Goal: Task Accomplishment & Management: Manage account settings

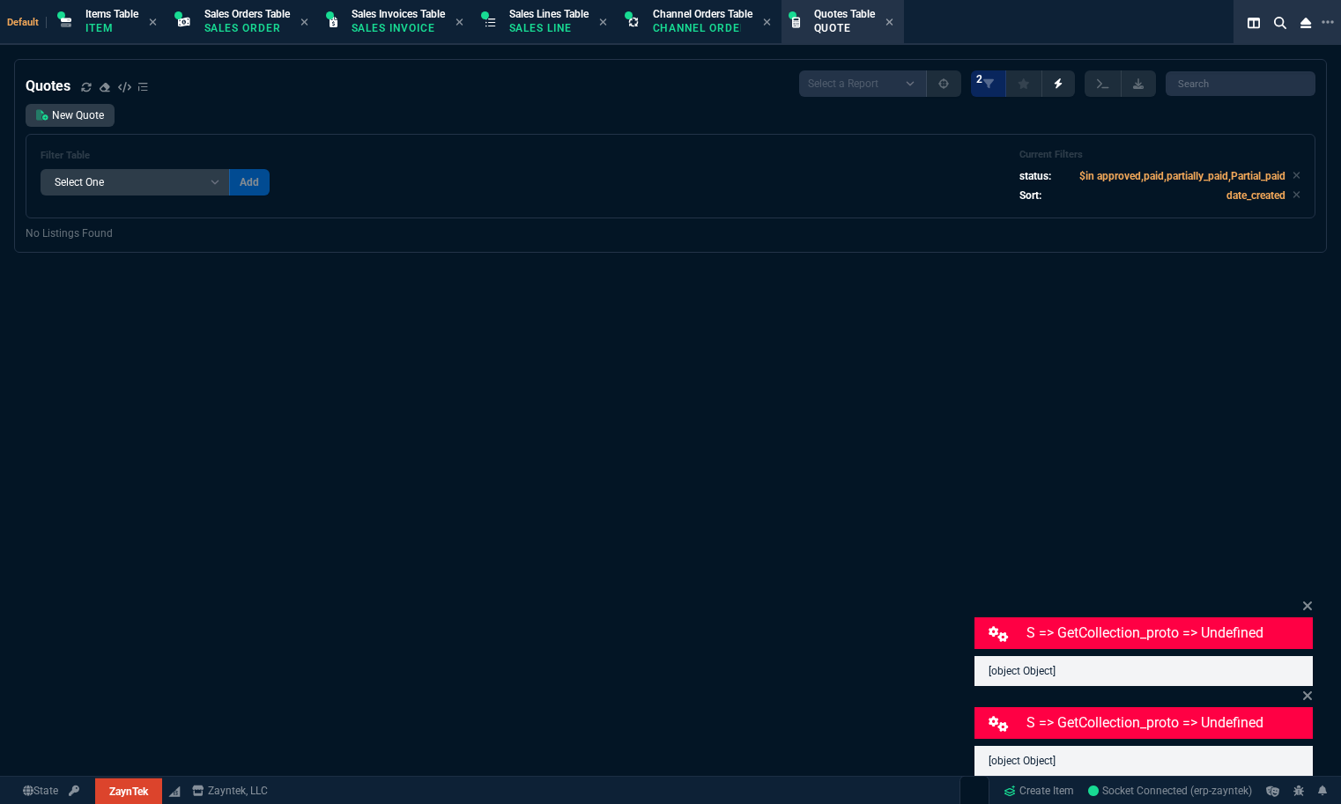
select select "12: [PERSON_NAME]"
select select
select select "12: [PERSON_NAME]"
select select
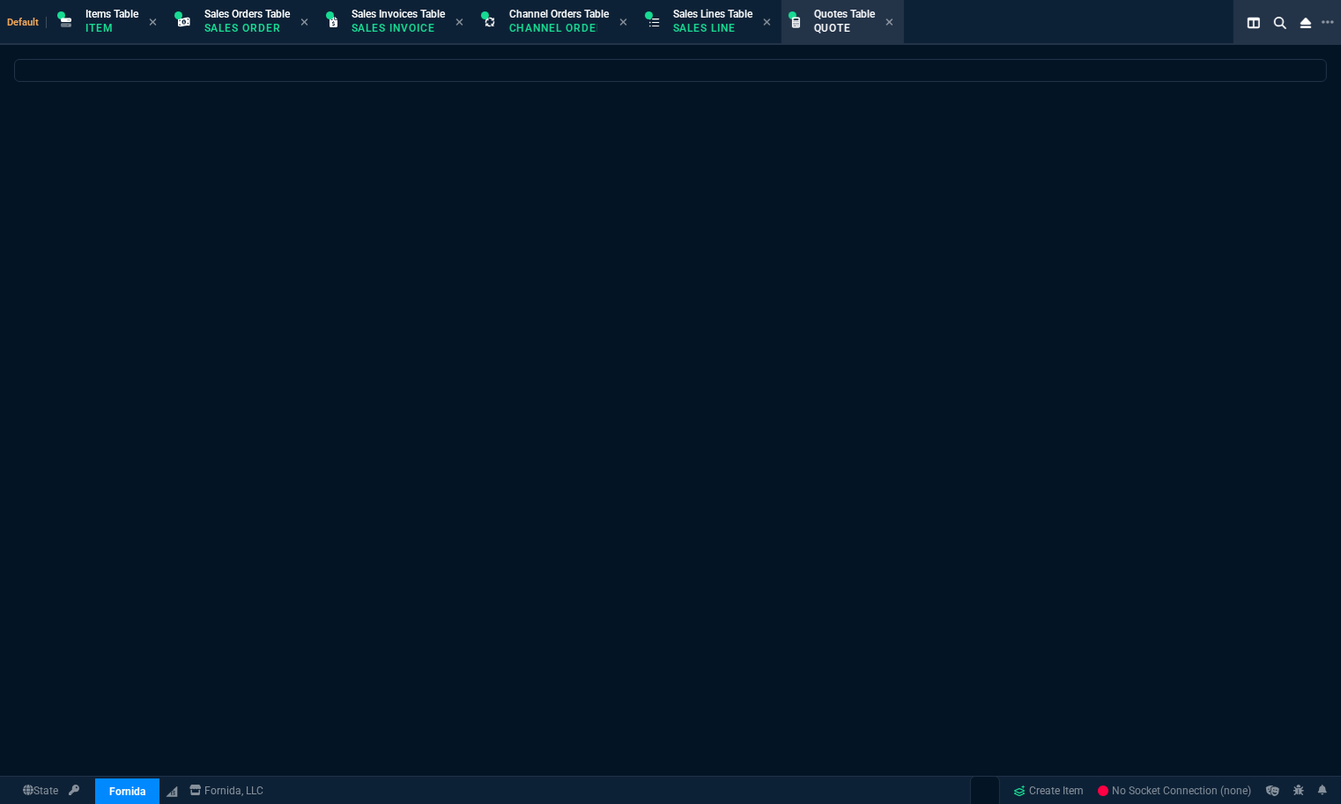
select select "12: [PERSON_NAME]"
select select
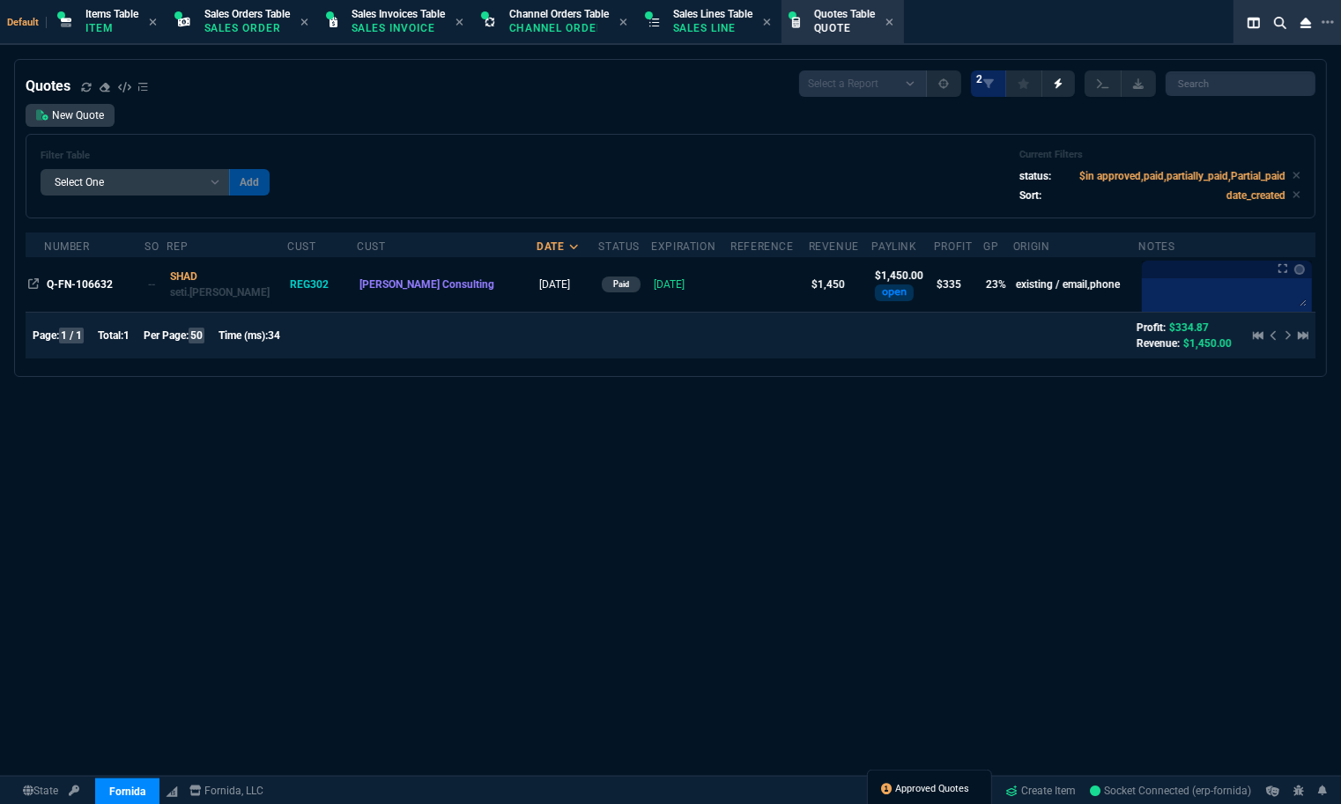
click at [911, 791] on span "Approved Quotes" at bounding box center [933, 789] width 74 height 14
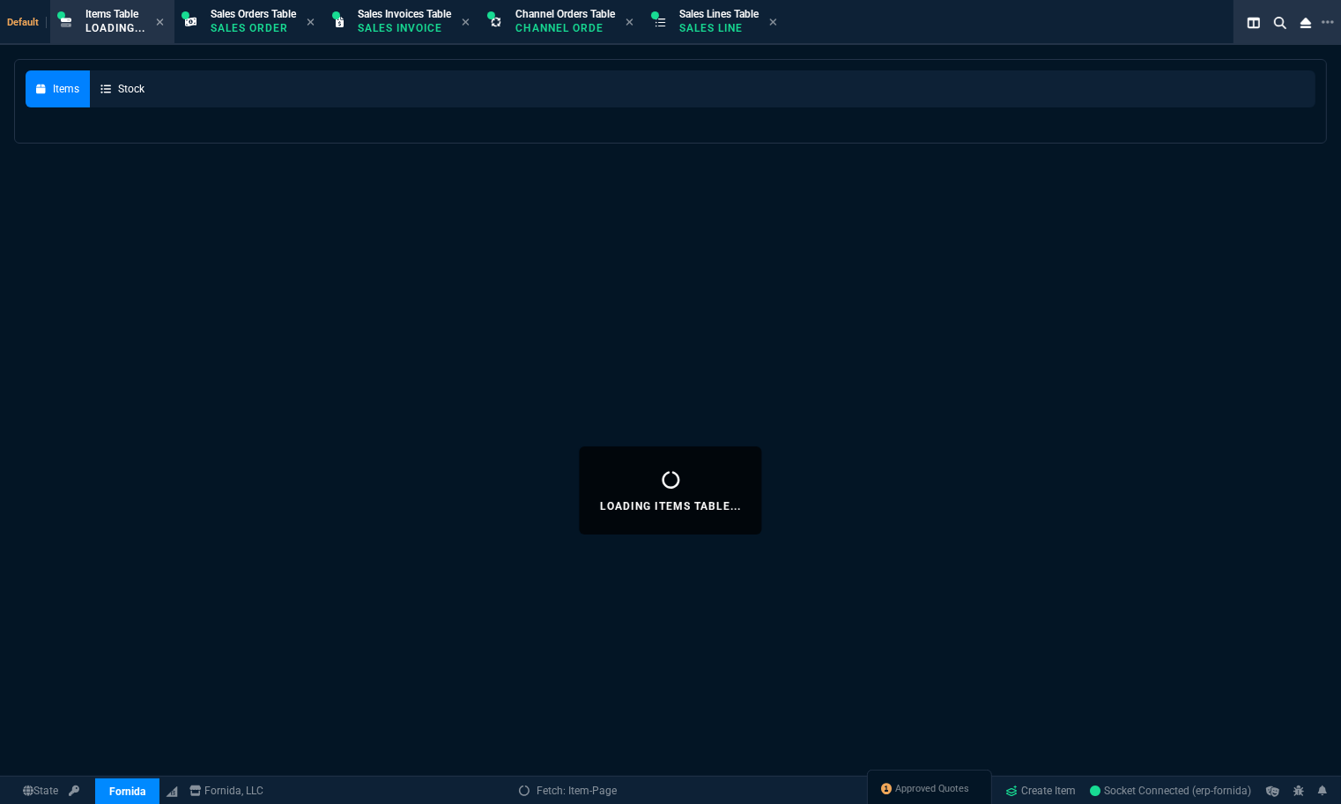
select select
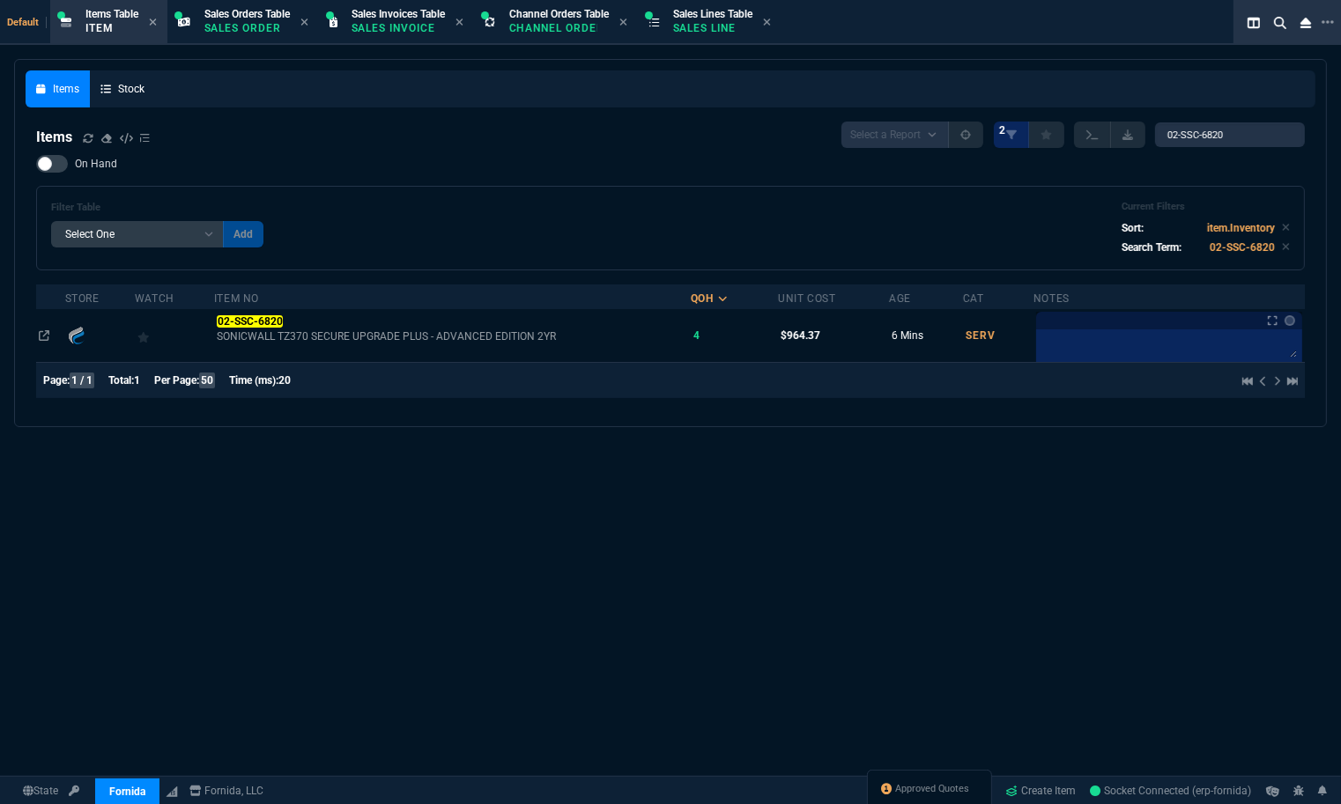
click at [927, 775] on div "Approved Quotes" at bounding box center [929, 791] width 125 height 42
click at [928, 797] on div "Approved Quotes" at bounding box center [929, 791] width 125 height 42
click at [923, 787] on span "Approved Quotes" at bounding box center [933, 789] width 74 height 14
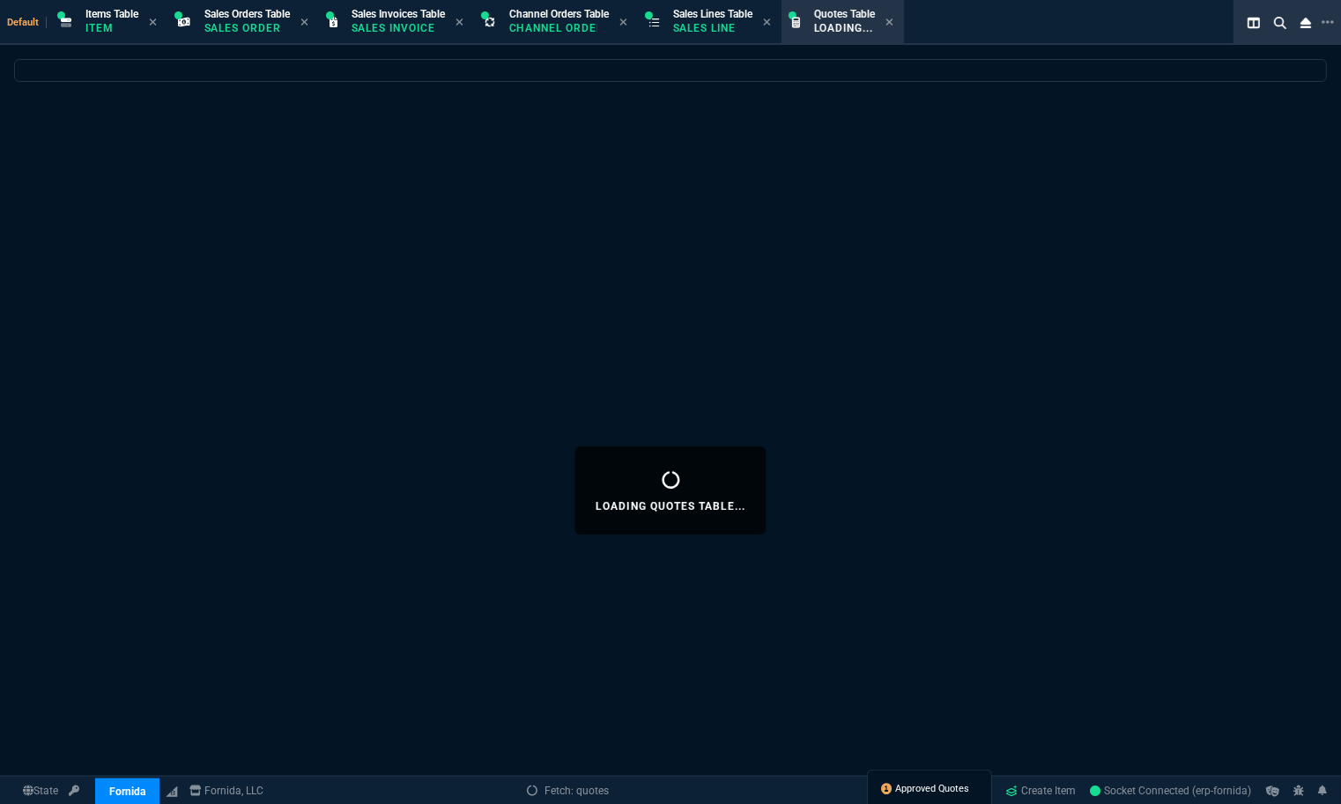
select select
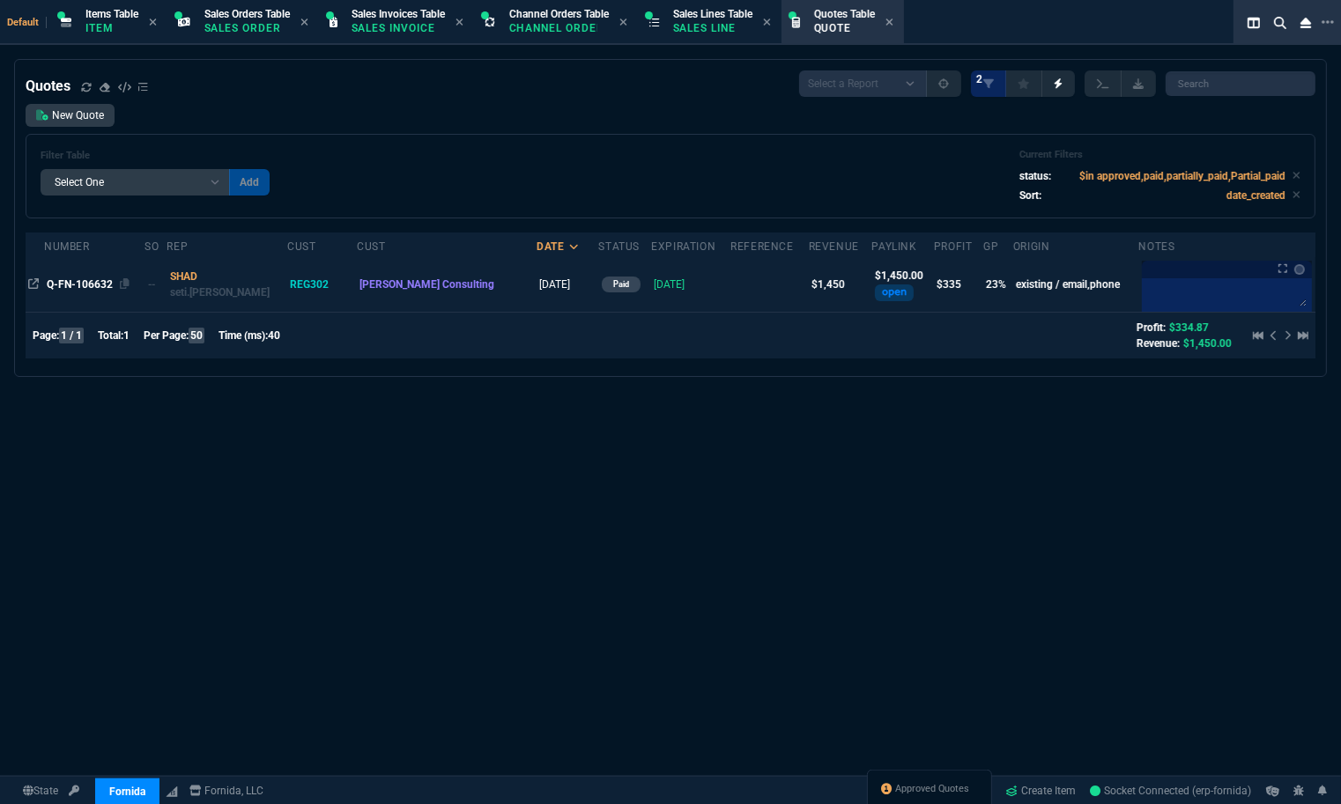
click at [112, 287] on span "Q-FN-106632" at bounding box center [80, 284] width 66 height 12
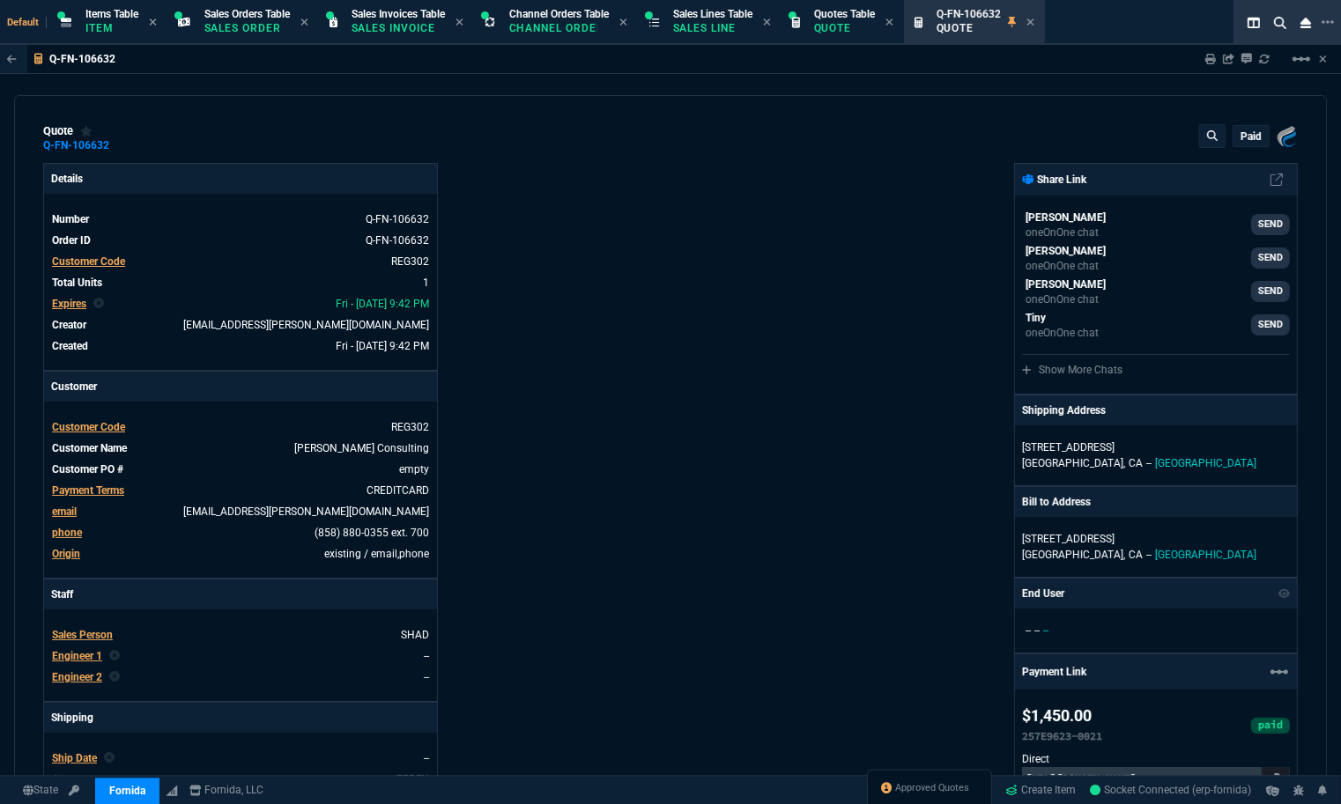
type input "27"
type input "393"
type input "17"
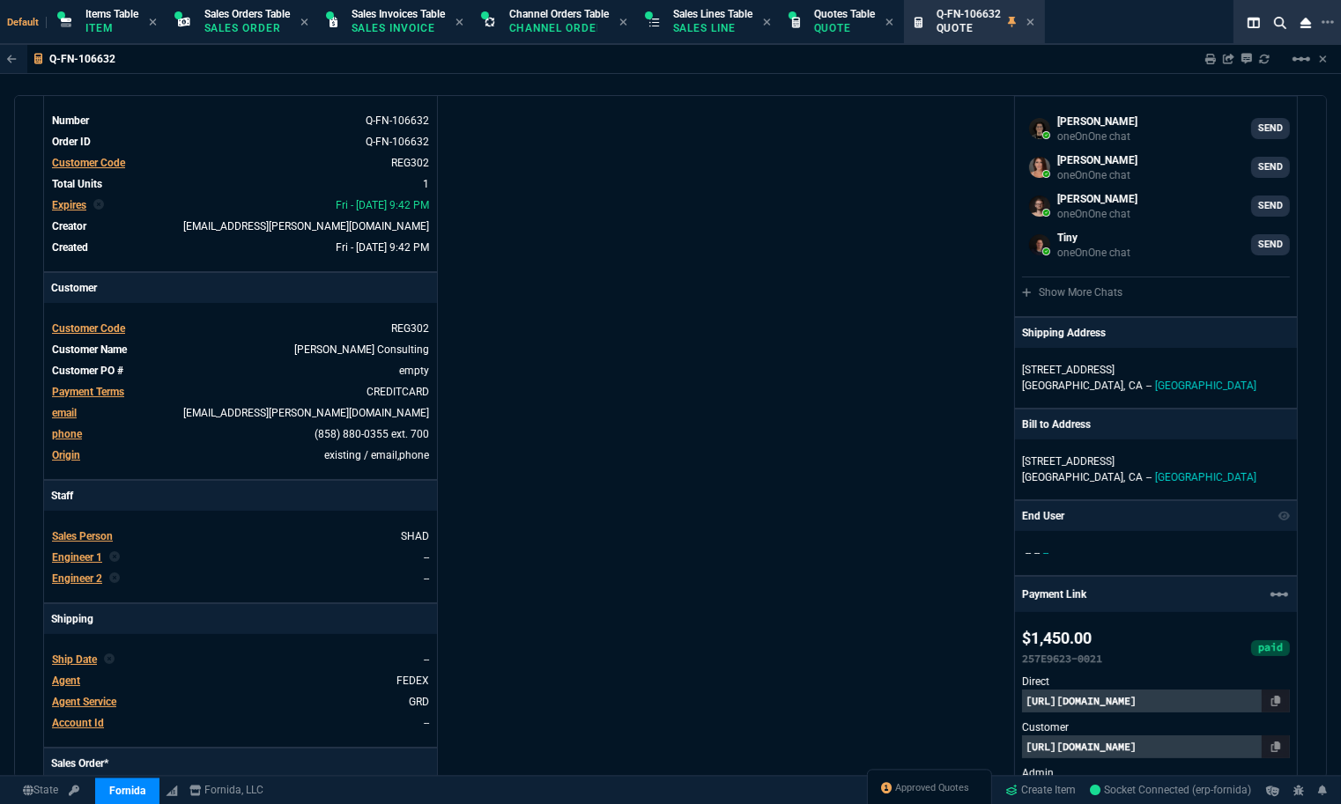
scroll to position [49, 0]
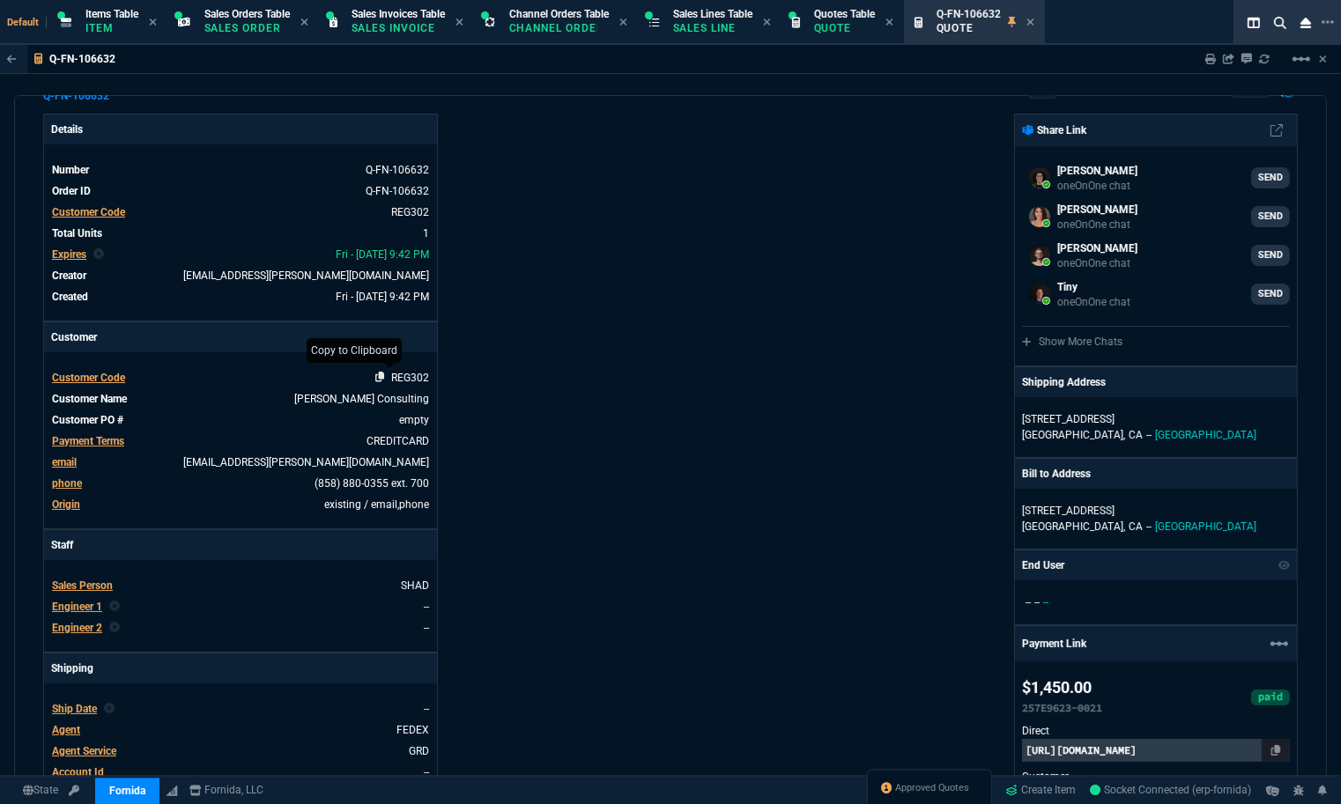
click at [377, 376] on icon at bounding box center [380, 377] width 10 height 11
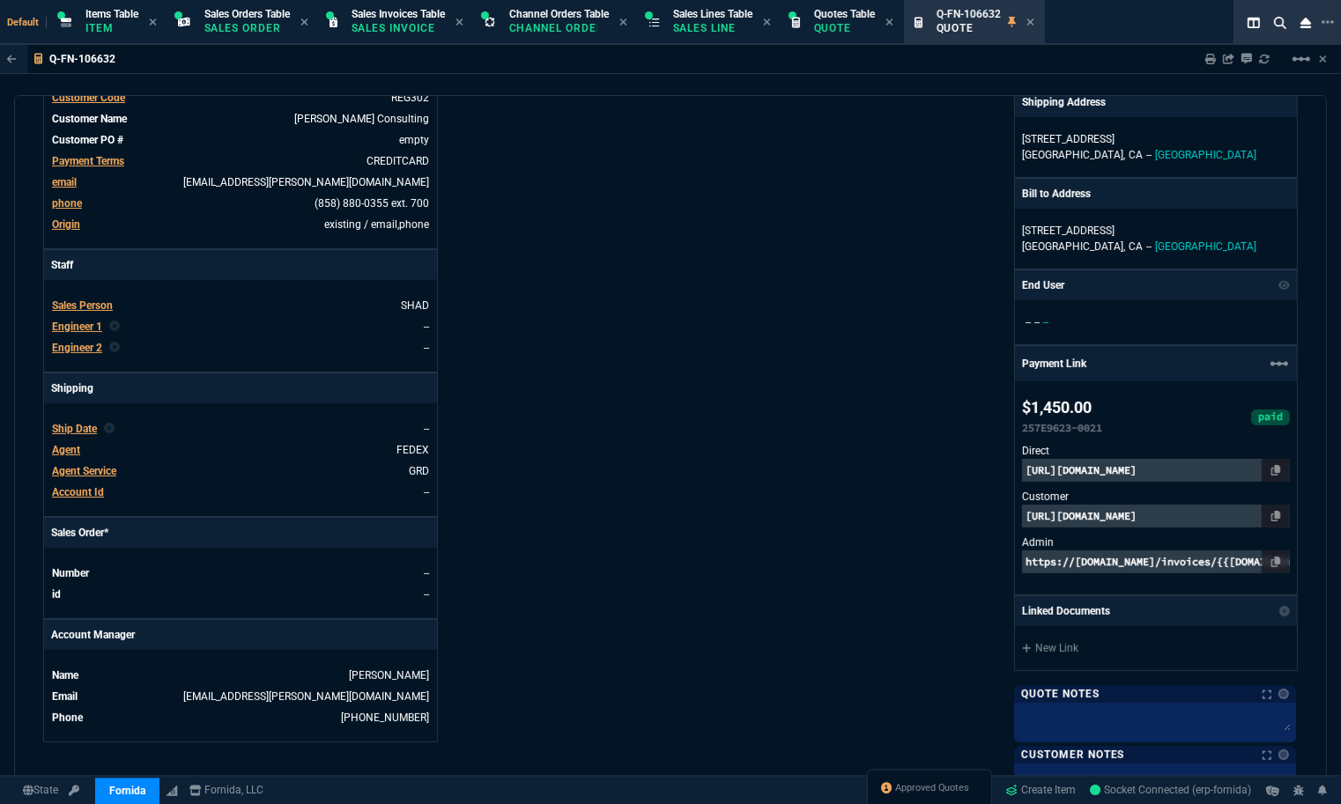
scroll to position [328, 0]
click at [1281, 698] on div "Quote Notes Quote Notes" at bounding box center [1155, 696] width 282 height 18
click at [1278, 699] on link at bounding box center [1283, 696] width 11 height 11
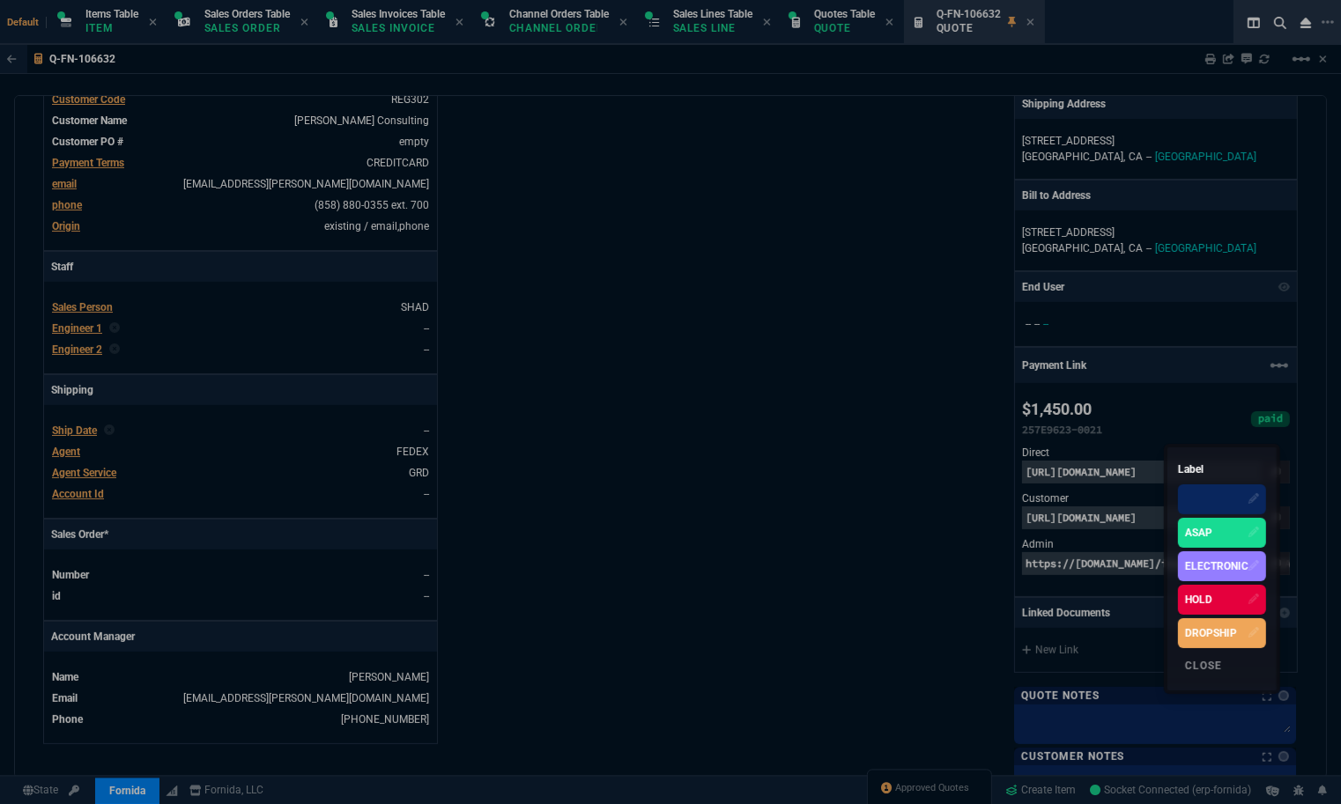
click at [1204, 597] on div "HOLD" at bounding box center [1198, 600] width 27 height 16
click at [1070, 720] on div at bounding box center [670, 402] width 1341 height 804
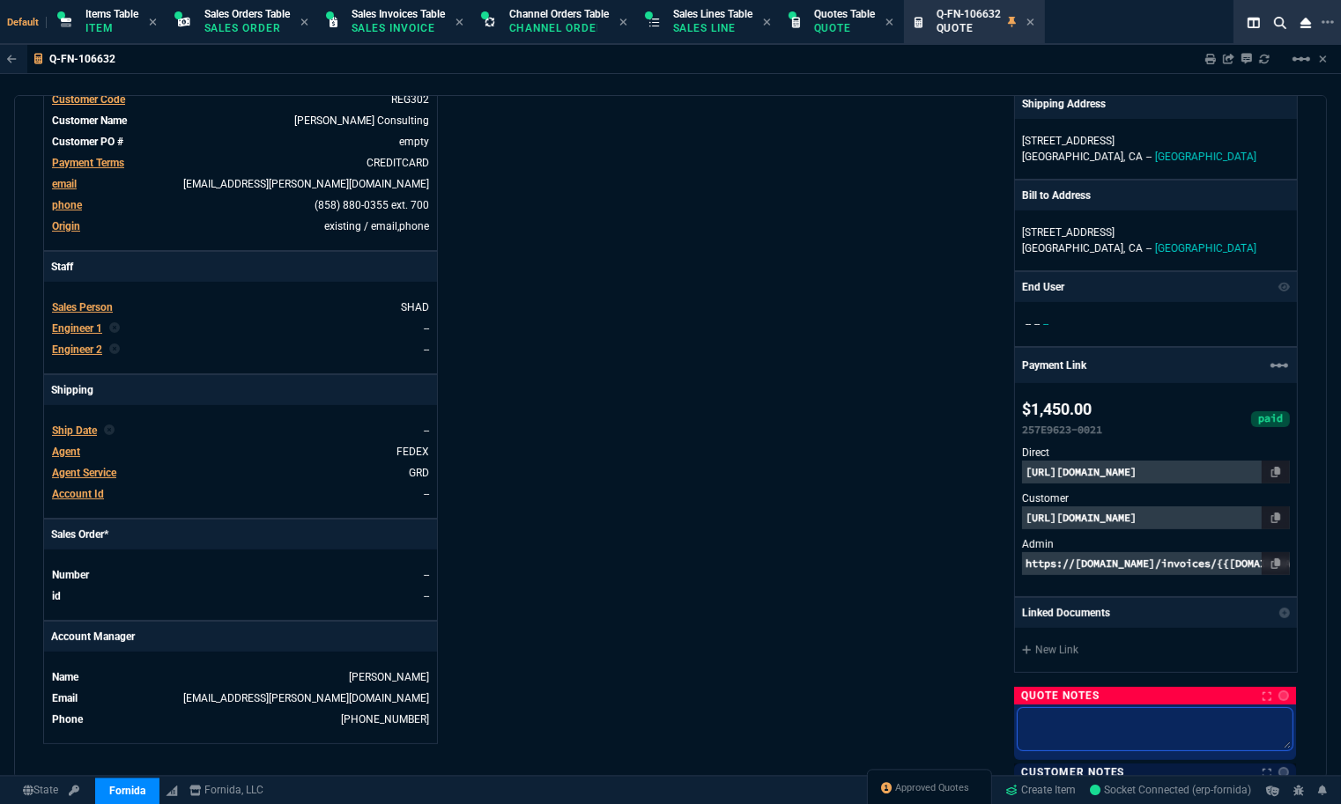
click at [1070, 720] on textarea at bounding box center [1154, 729] width 275 height 42
type textarea "a"
type textarea "aw"
type textarea "awa"
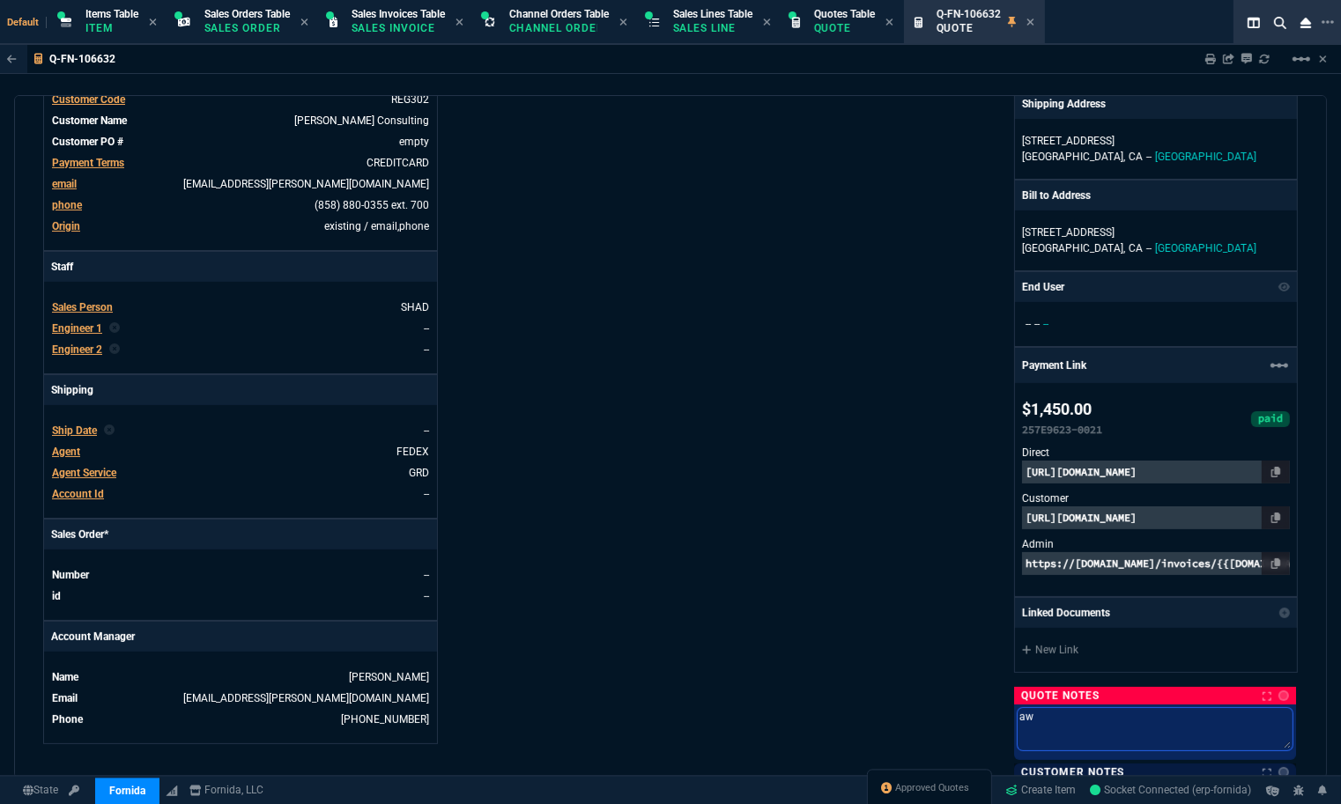
type textarea "awa"
type textarea "awai"
type textarea "awaiu"
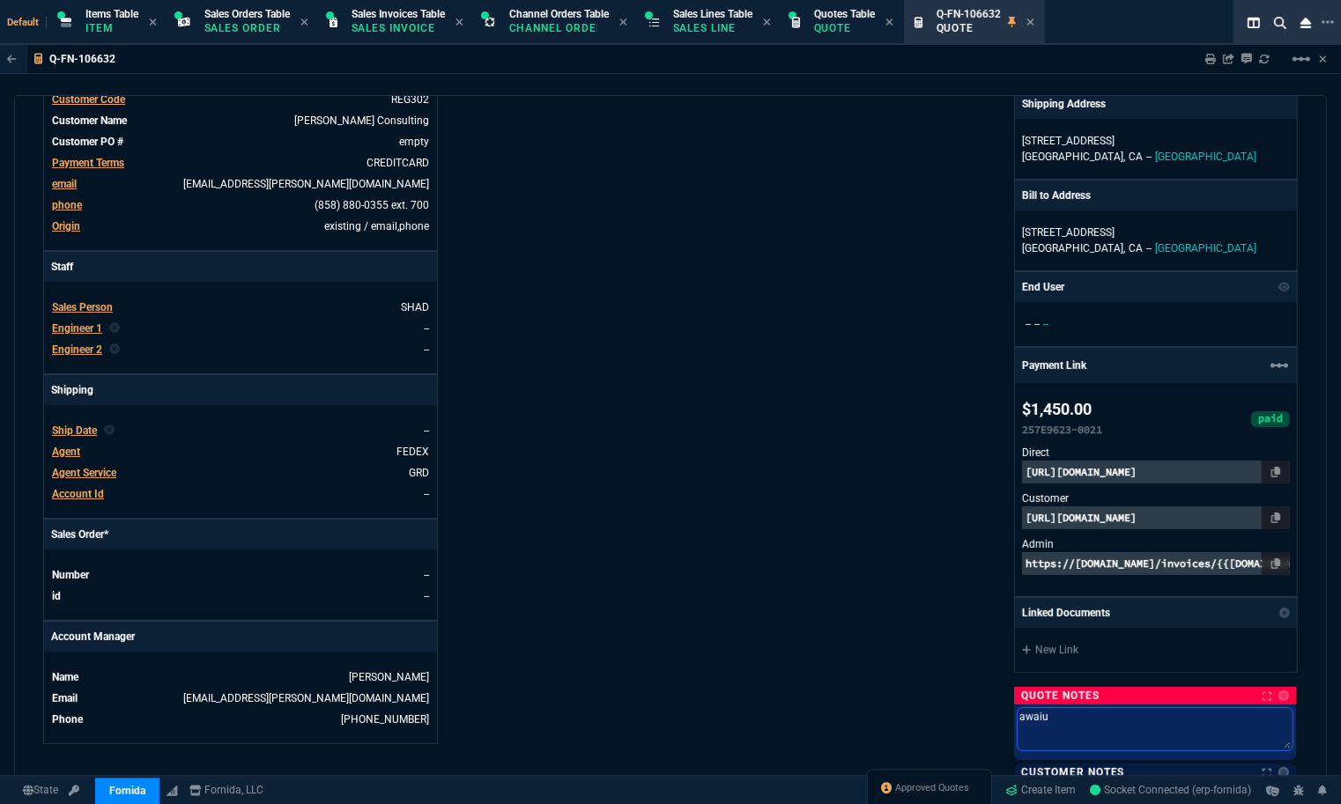
type textarea "awaiut"
type textarea "awaiuti"
type textarea "awaiutin"
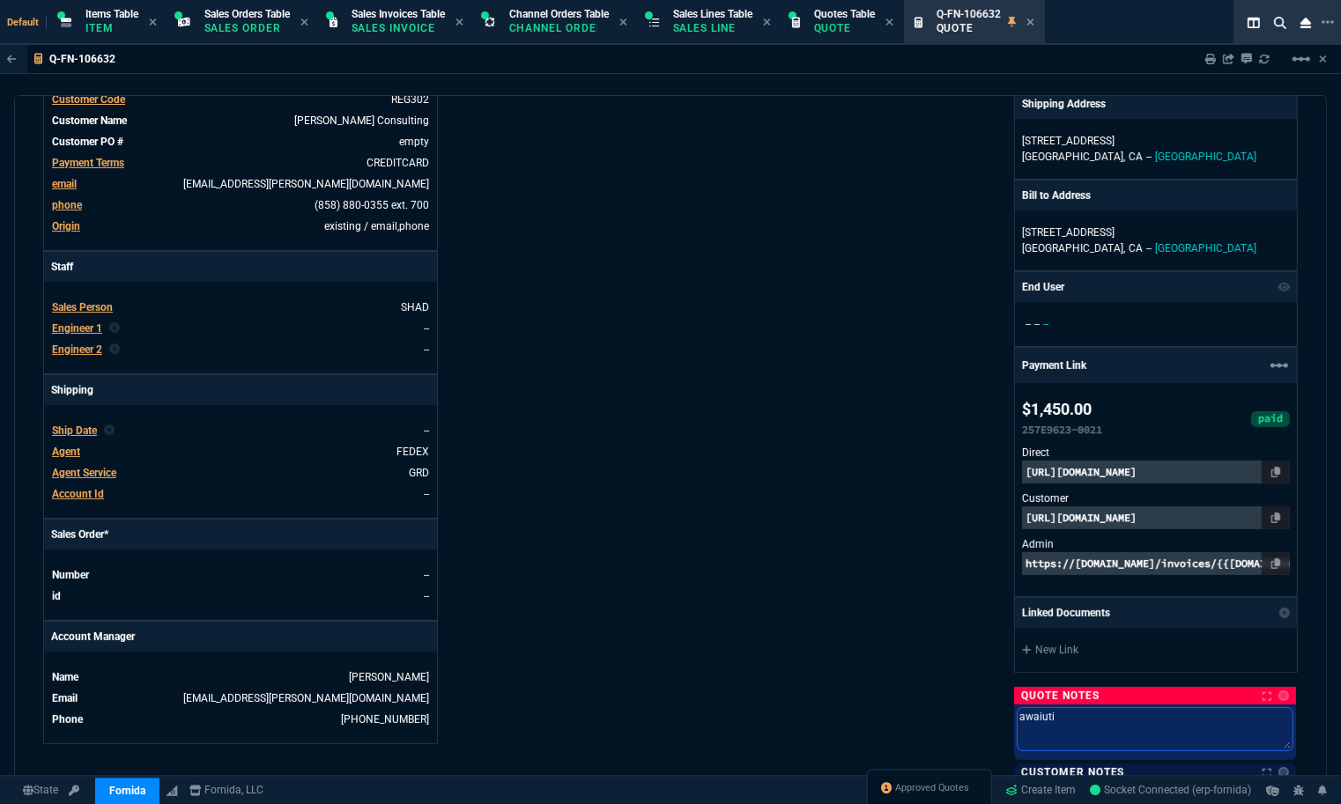
type textarea "awaiutin"
type textarea "awaiuting"
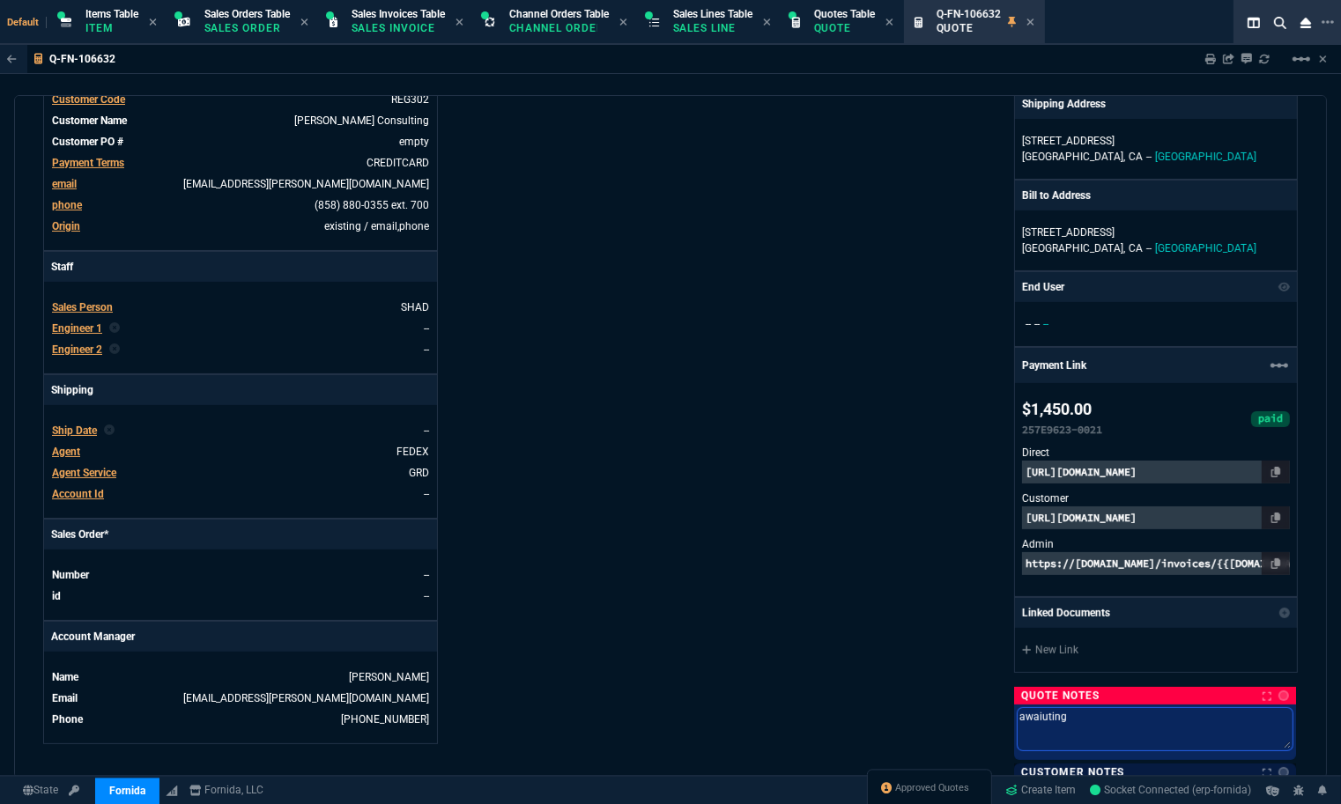
type textarea "awaiuting"
type textarea "awaiutin"
type textarea "awaiuti"
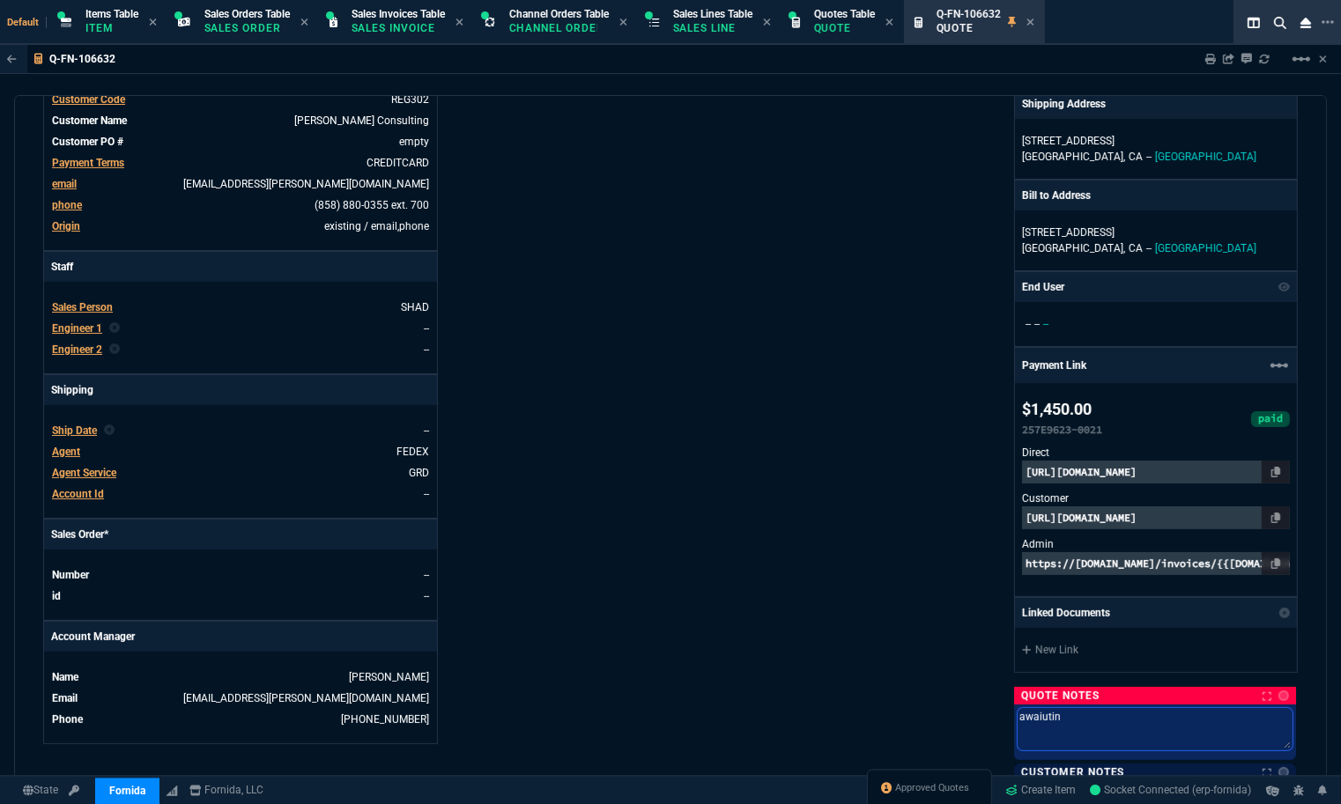
type textarea "awaiuti"
type textarea "awaiut"
type textarea "awaiu"
type textarea "awai"
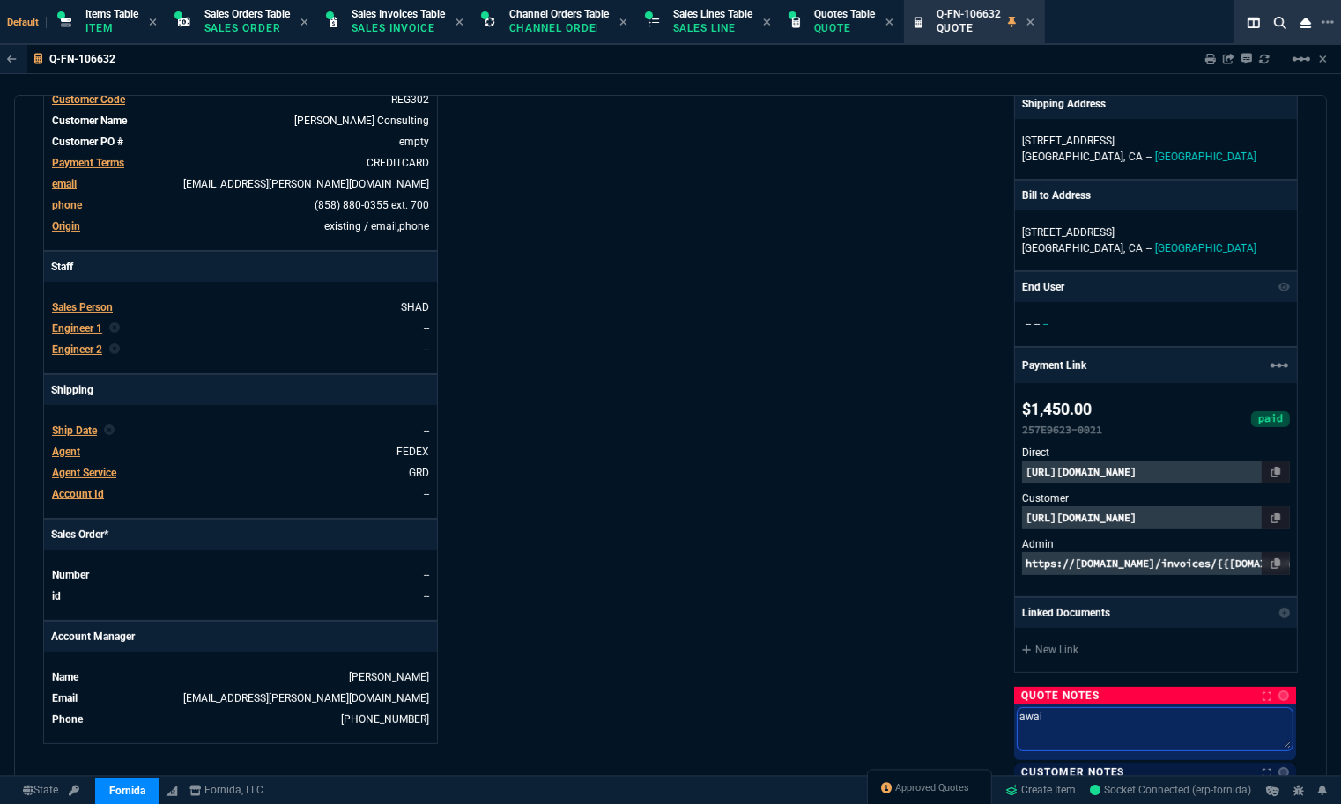
type textarea "awa"
type textarea "await"
type textarea "awaiti"
type textarea "awaitin"
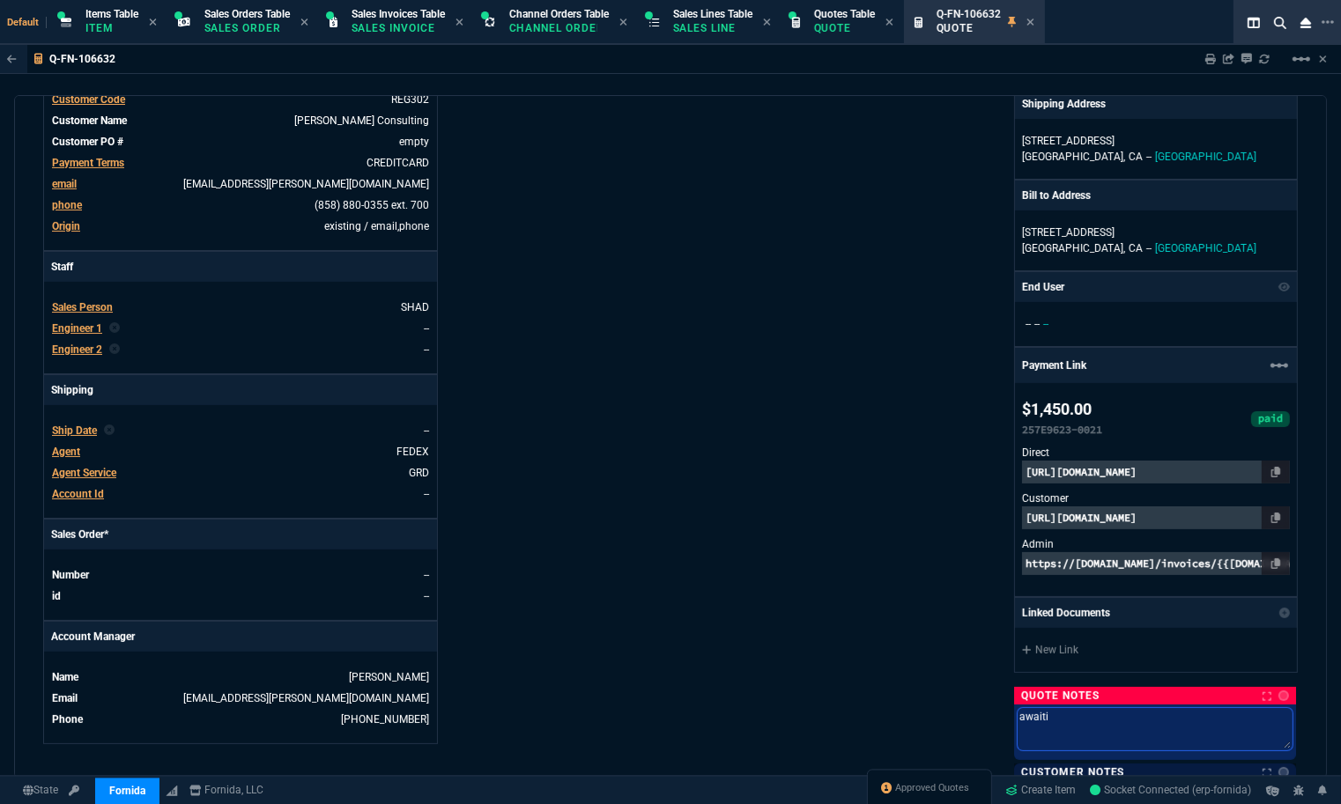
type textarea "awaitin"
type textarea "awaiting"
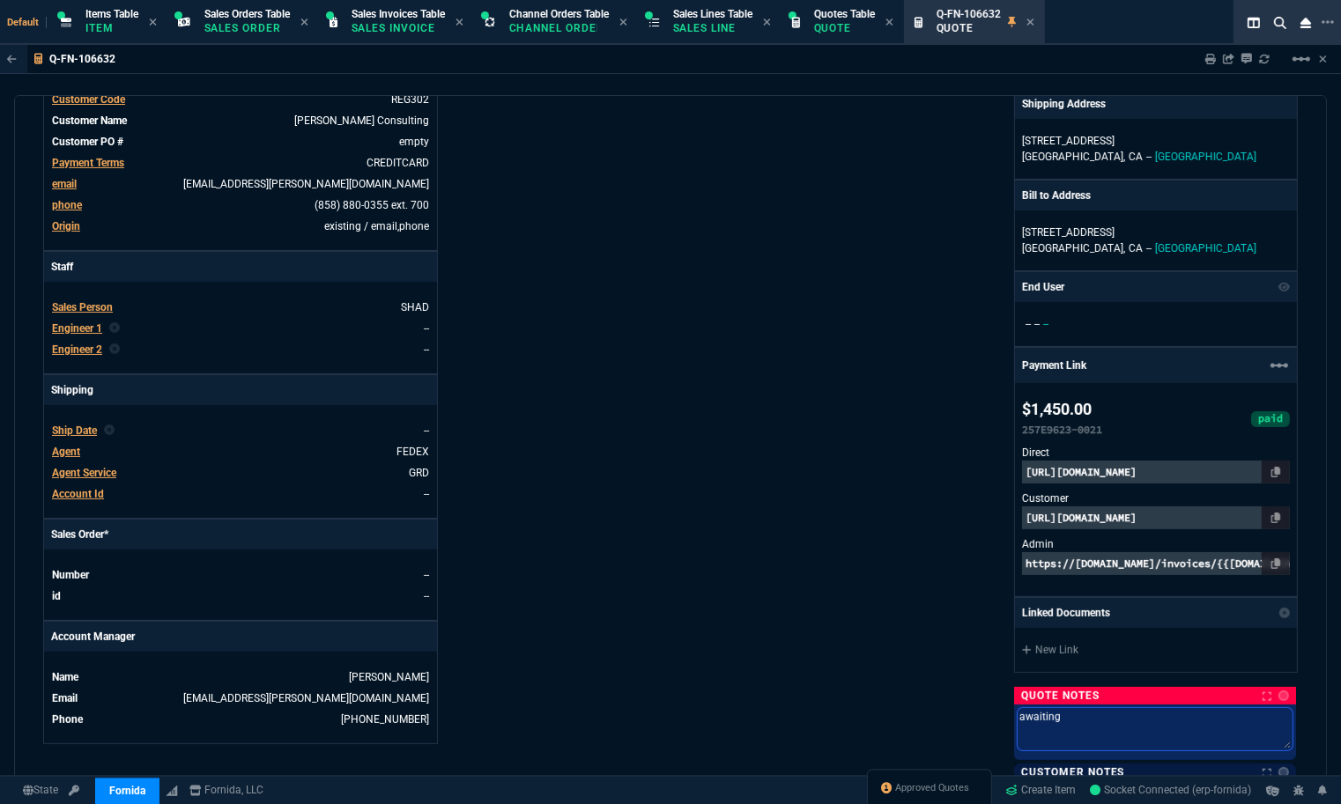
type textarea "awaiting T"
type textarea "awaiting TA"
type textarea "awaiting TAX"
click at [644, 512] on div "Details Number Q-FN-106632 Order ID Q-FN-106632 Customer Code REG302 Total Unit…" at bounding box center [356, 356] width 627 height 1043
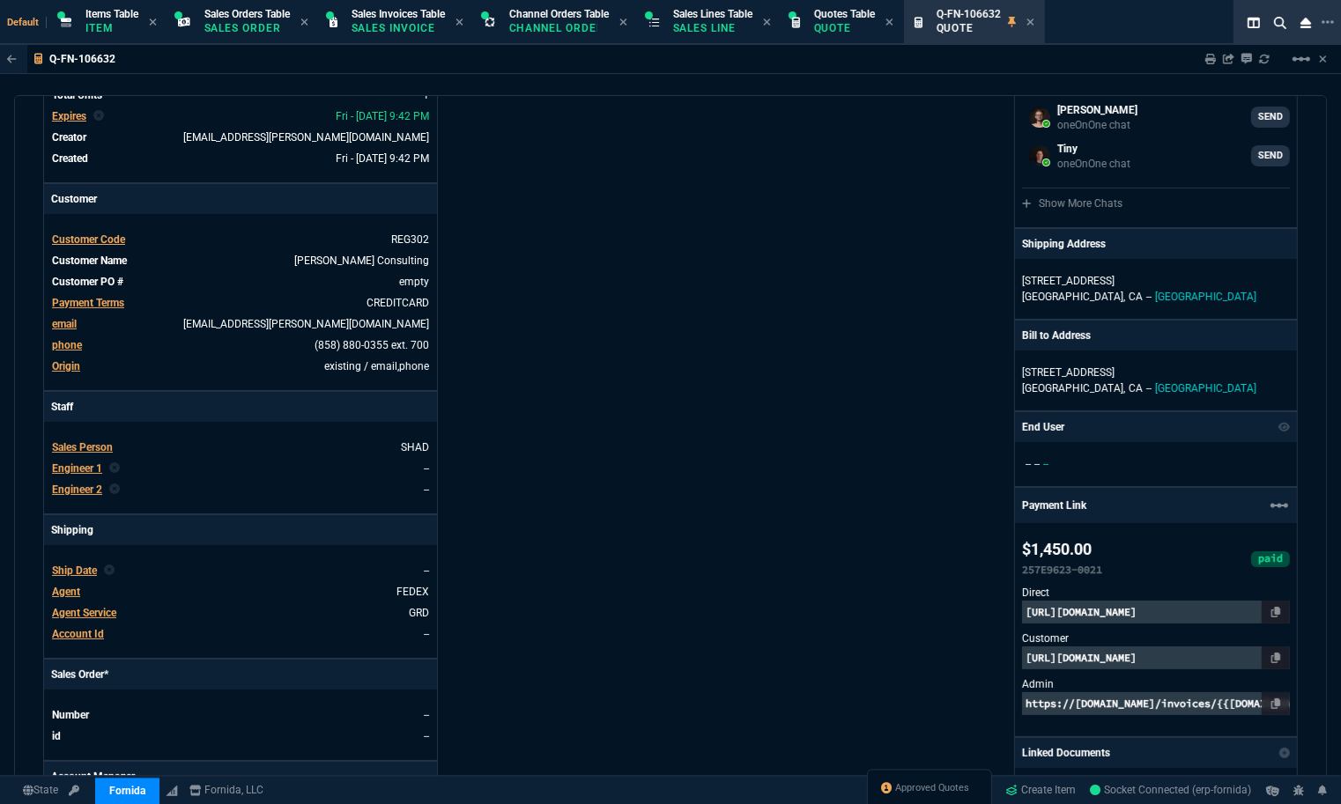
scroll to position [0, 0]
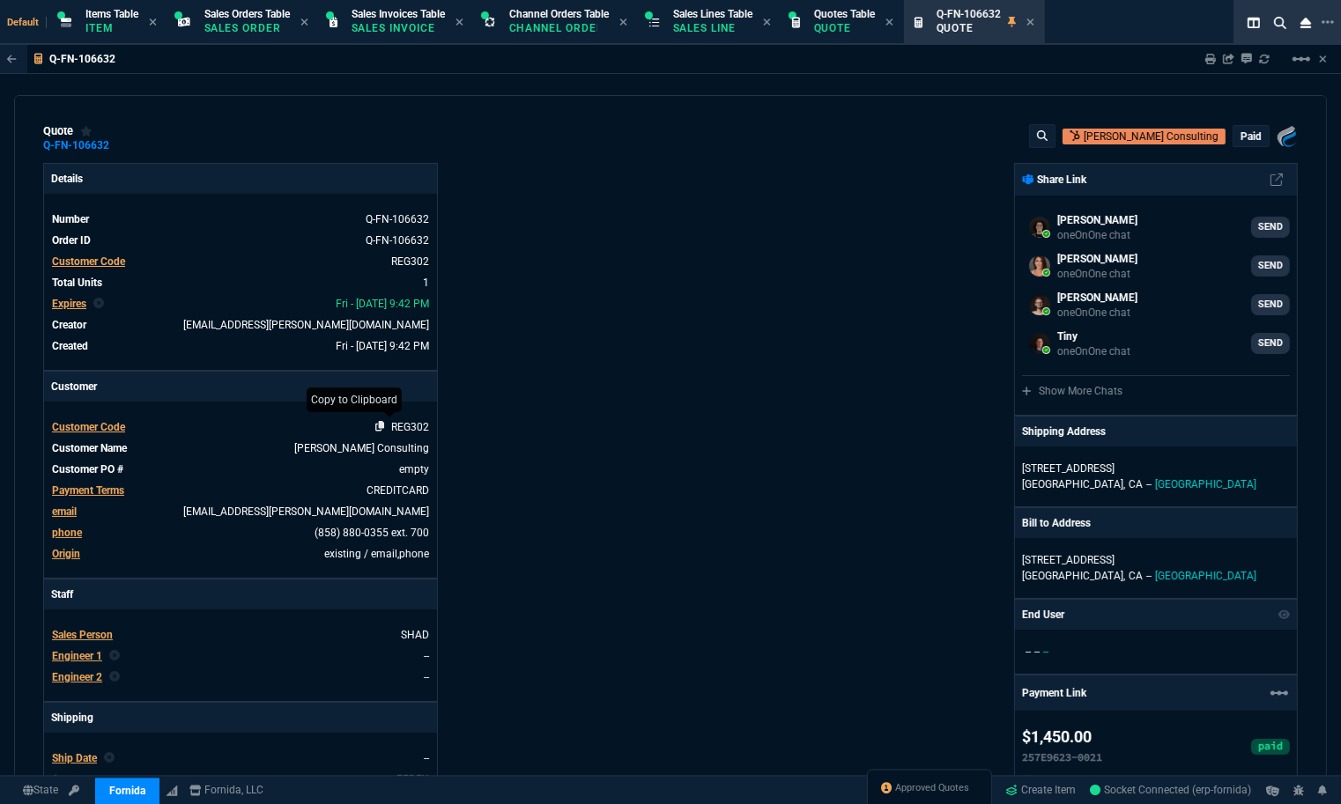
click at [379, 421] on td "REG302" at bounding box center [281, 427] width 298 height 18
click at [377, 425] on icon at bounding box center [380, 426] width 10 height 11
click at [377, 263] on icon at bounding box center [380, 260] width 10 height 11
click at [943, 782] on span "Approved Quotes" at bounding box center [933, 789] width 74 height 14
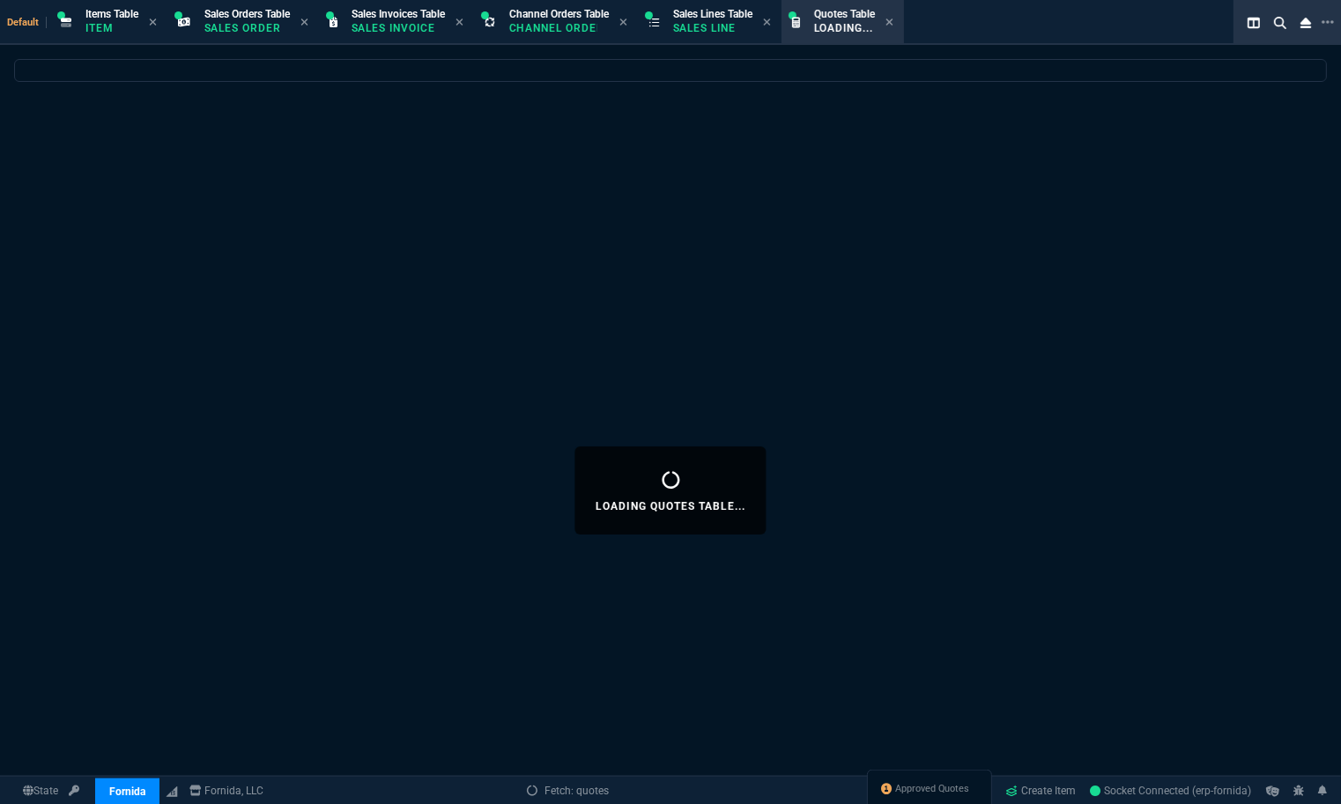
select select
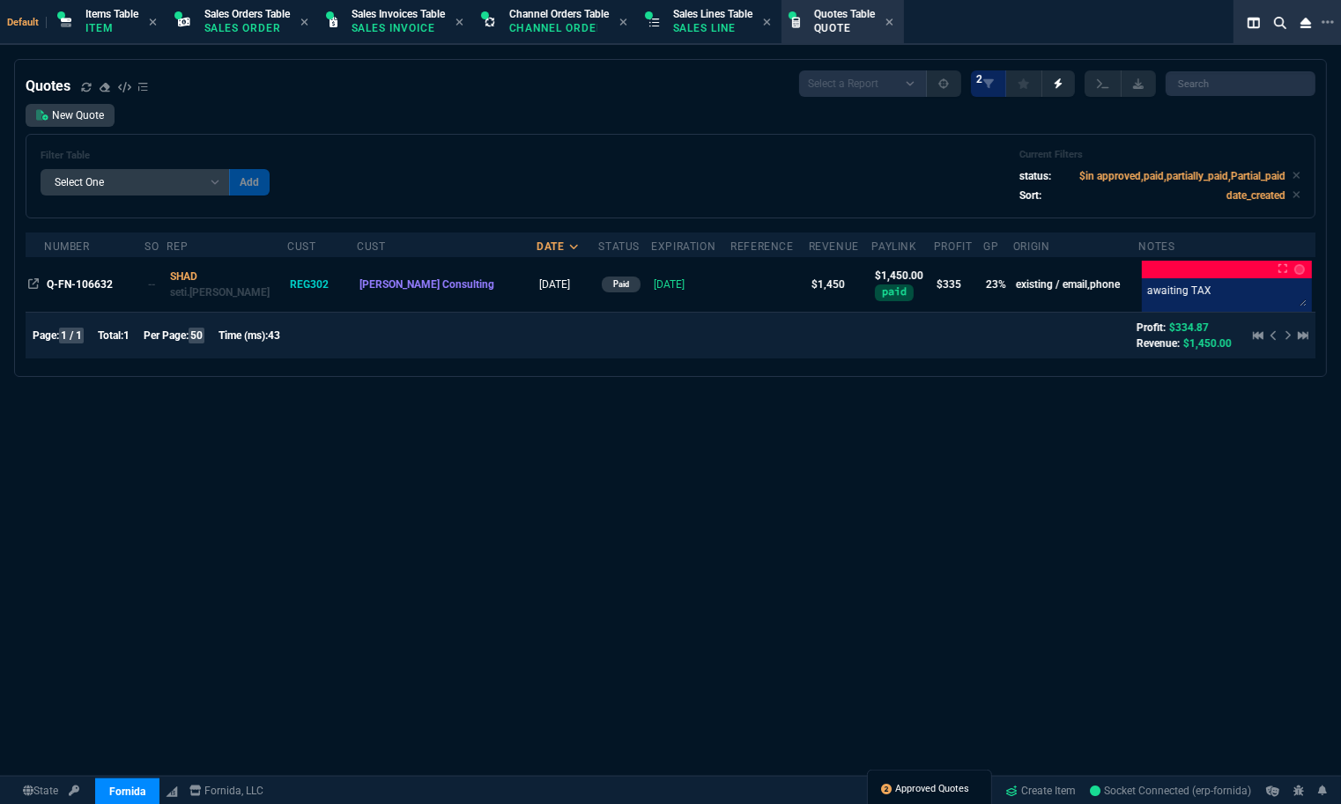
click at [886, 791] on icon at bounding box center [887, 789] width 11 height 11
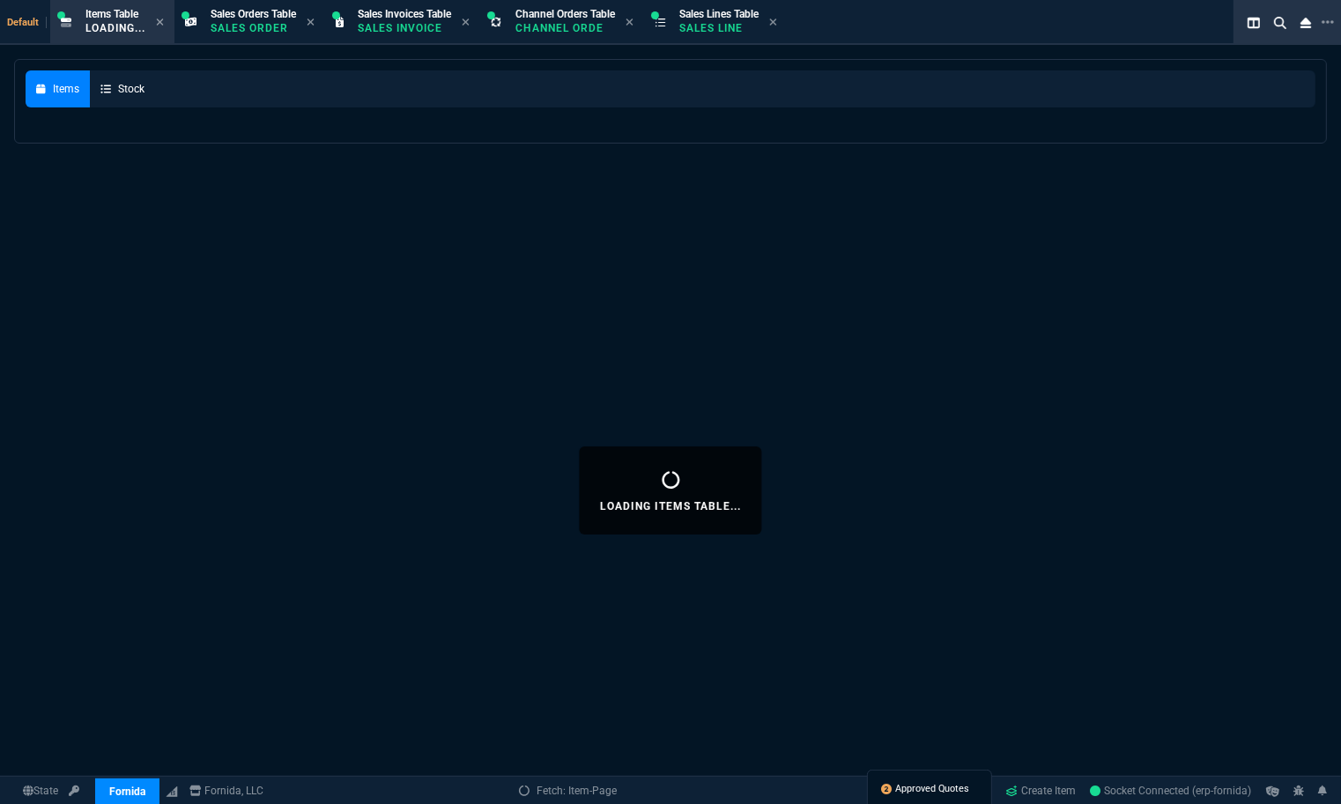
select select
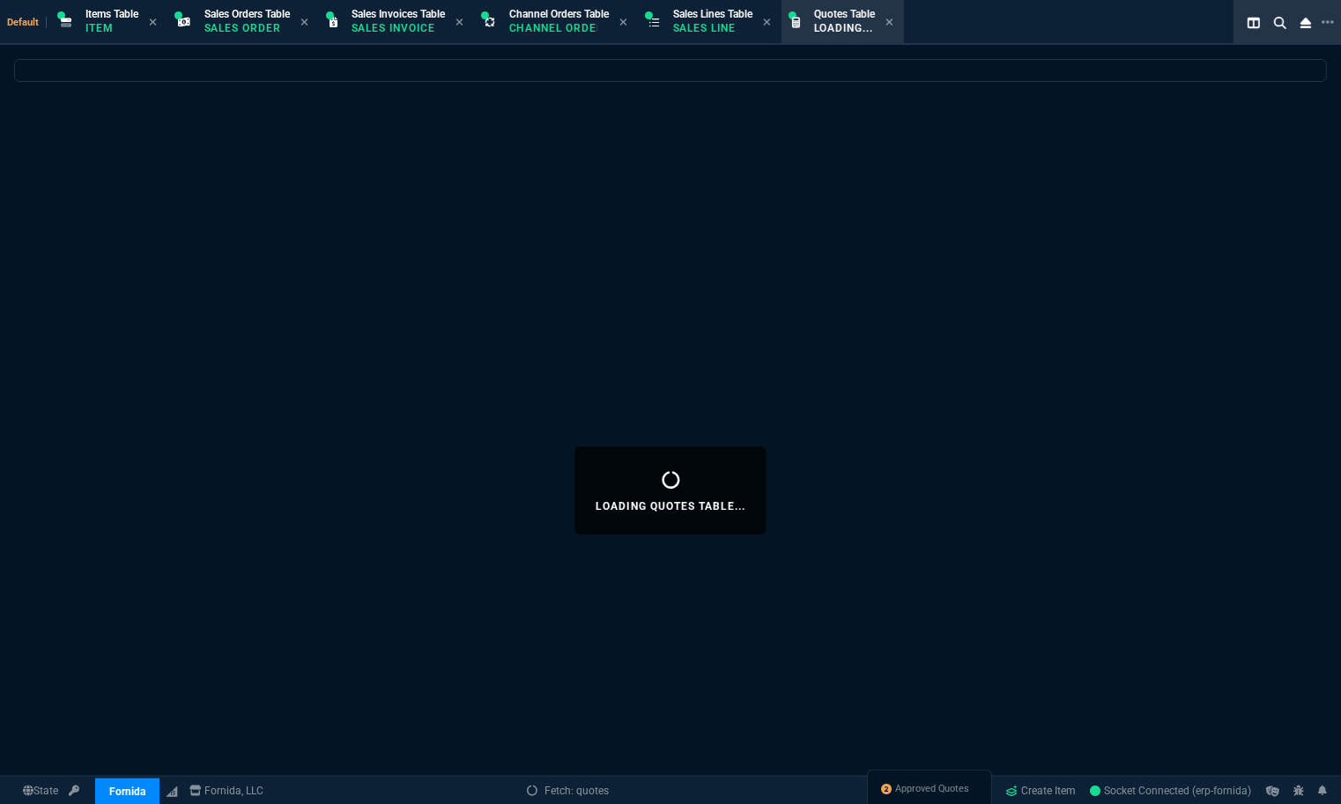
select select
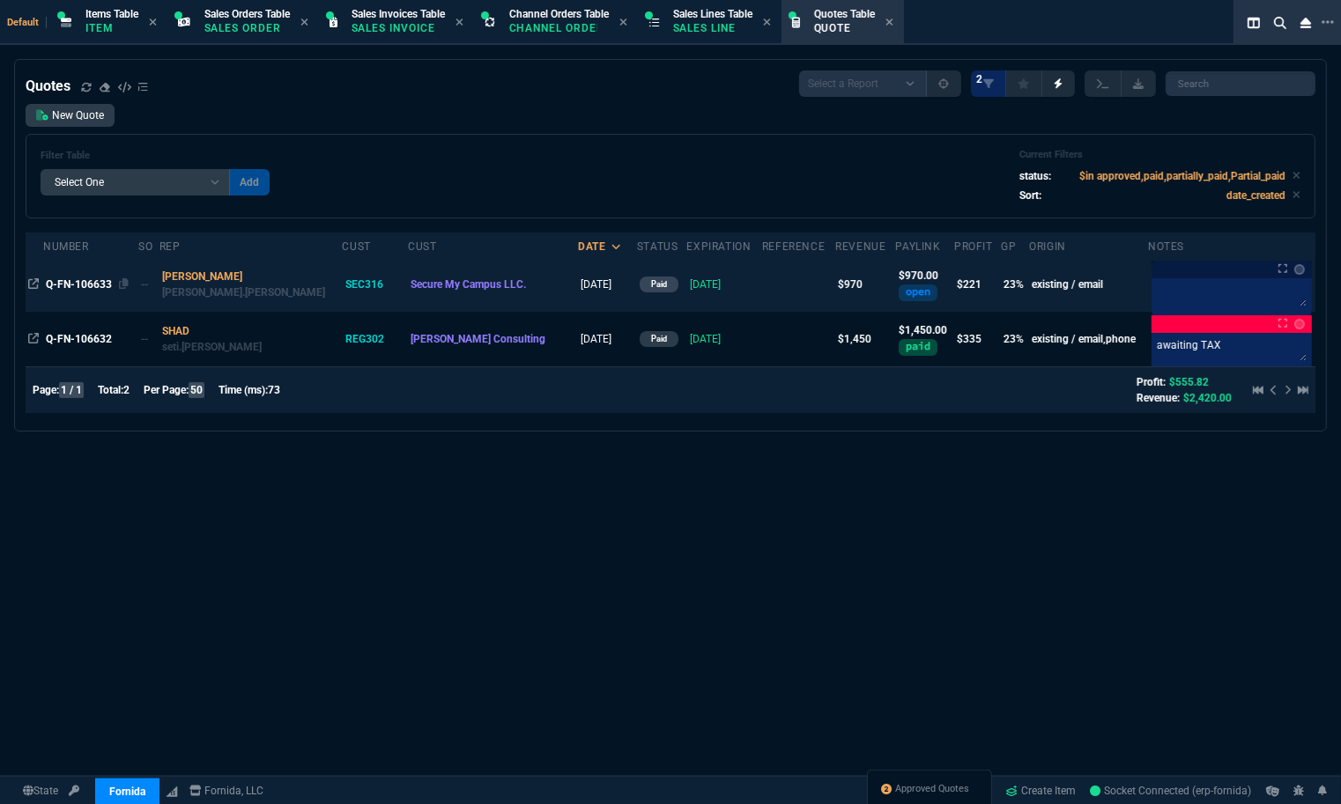
click at [88, 285] on span "Q-FN-106633" at bounding box center [79, 284] width 66 height 12
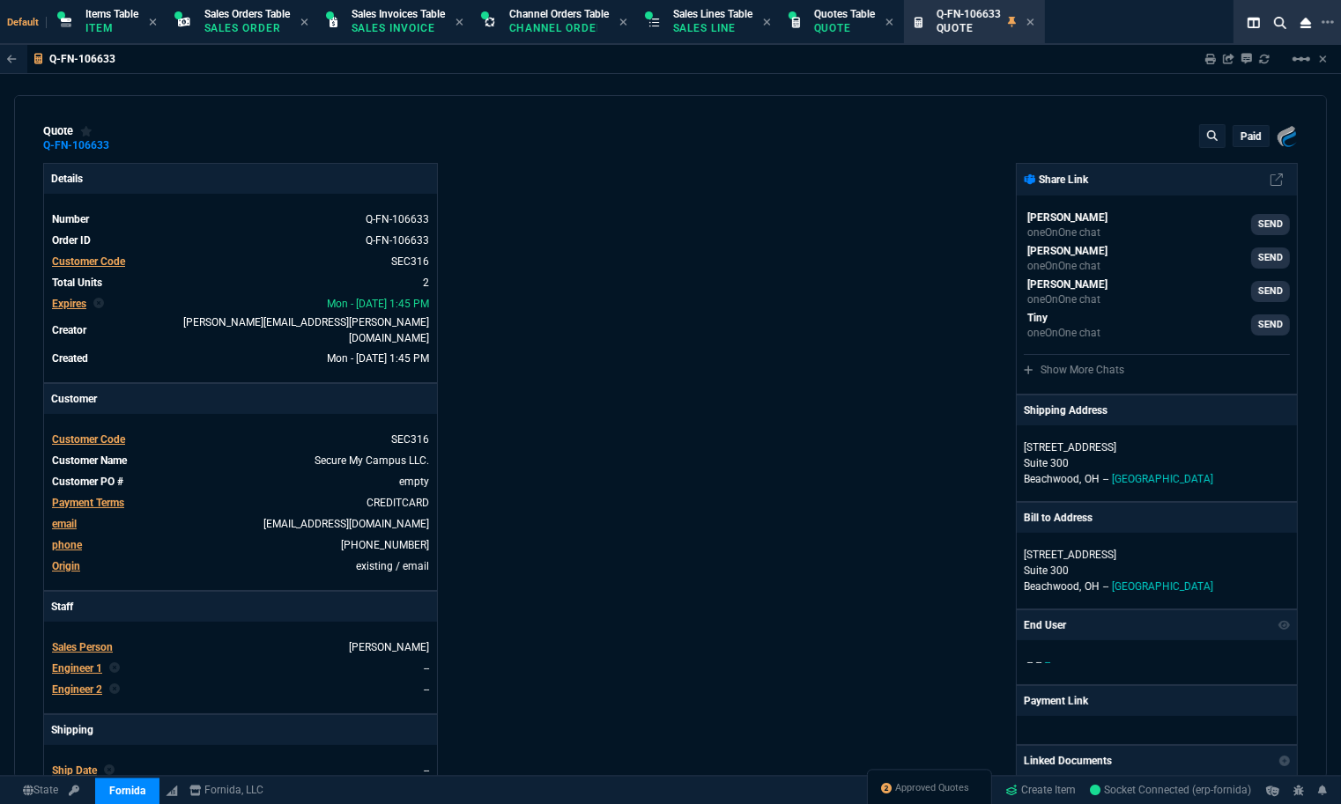
type input "27"
type input "130"
type input "699"
type input "31"
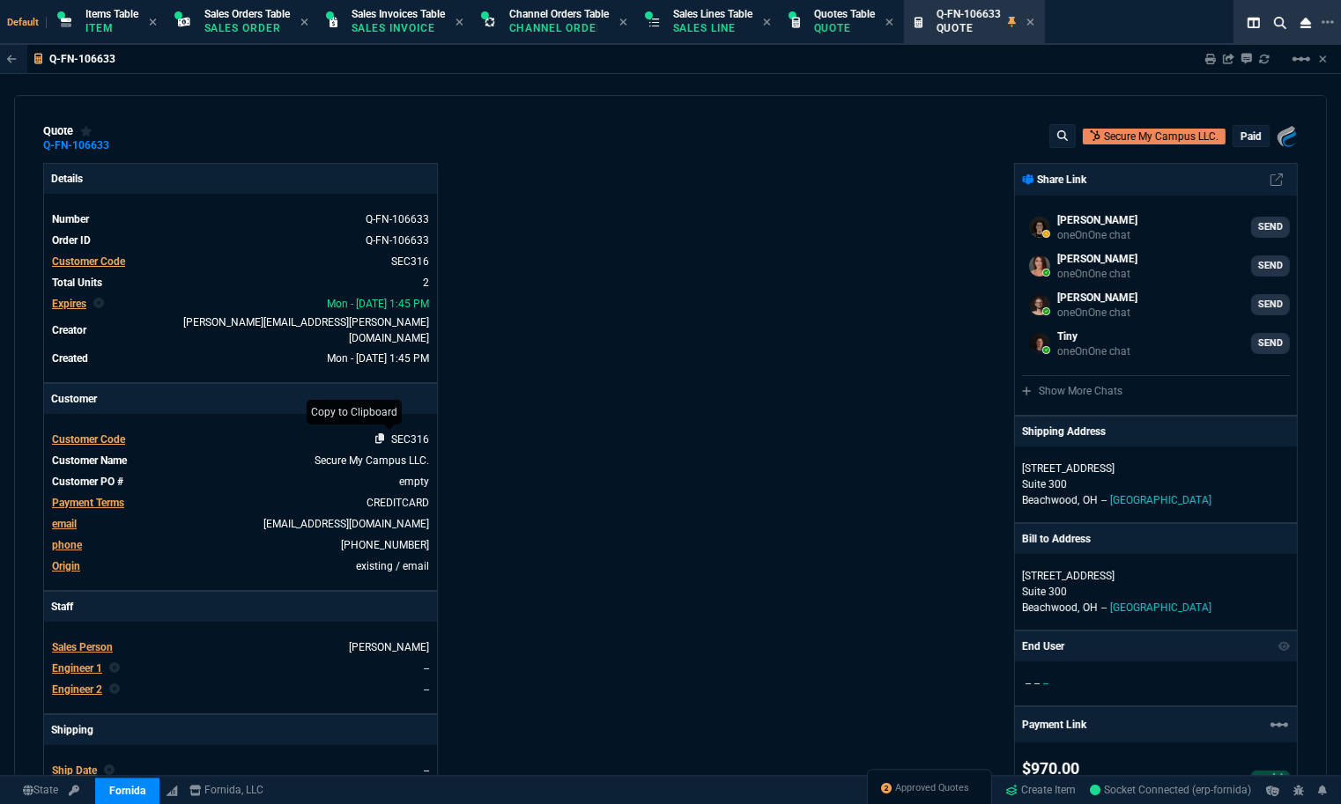
click at [376, 433] on icon at bounding box center [380, 438] width 10 height 11
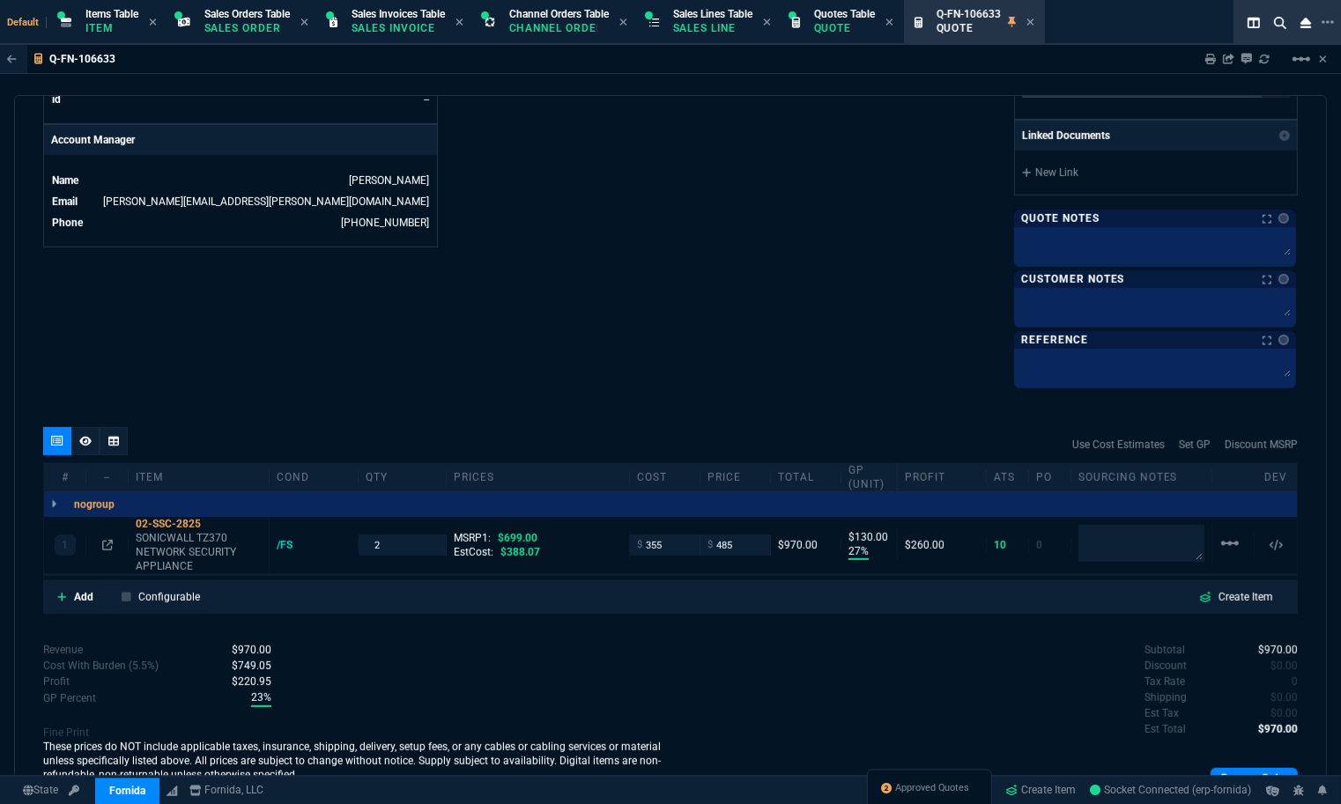
scroll to position [902, 0]
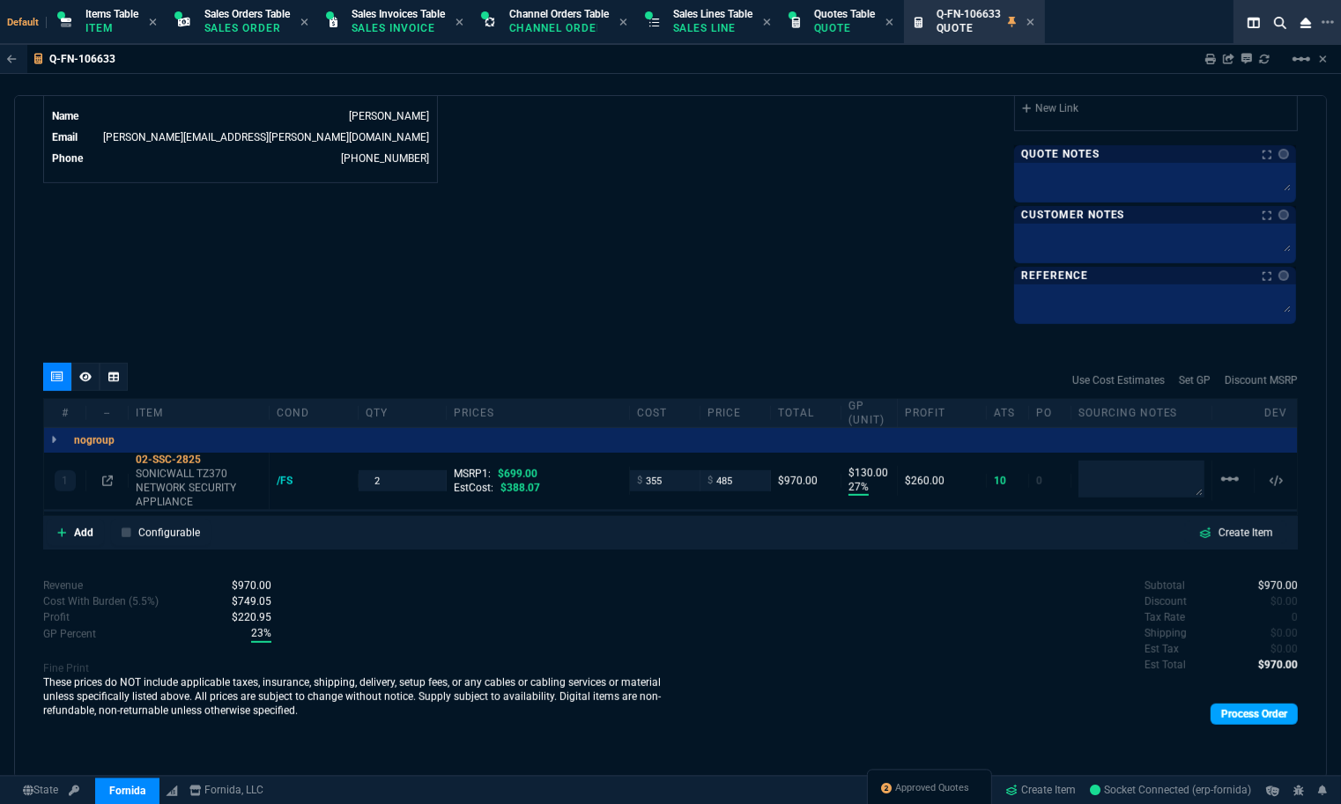
click at [1228, 723] on link "Process Order" at bounding box center [1253, 714] width 87 height 21
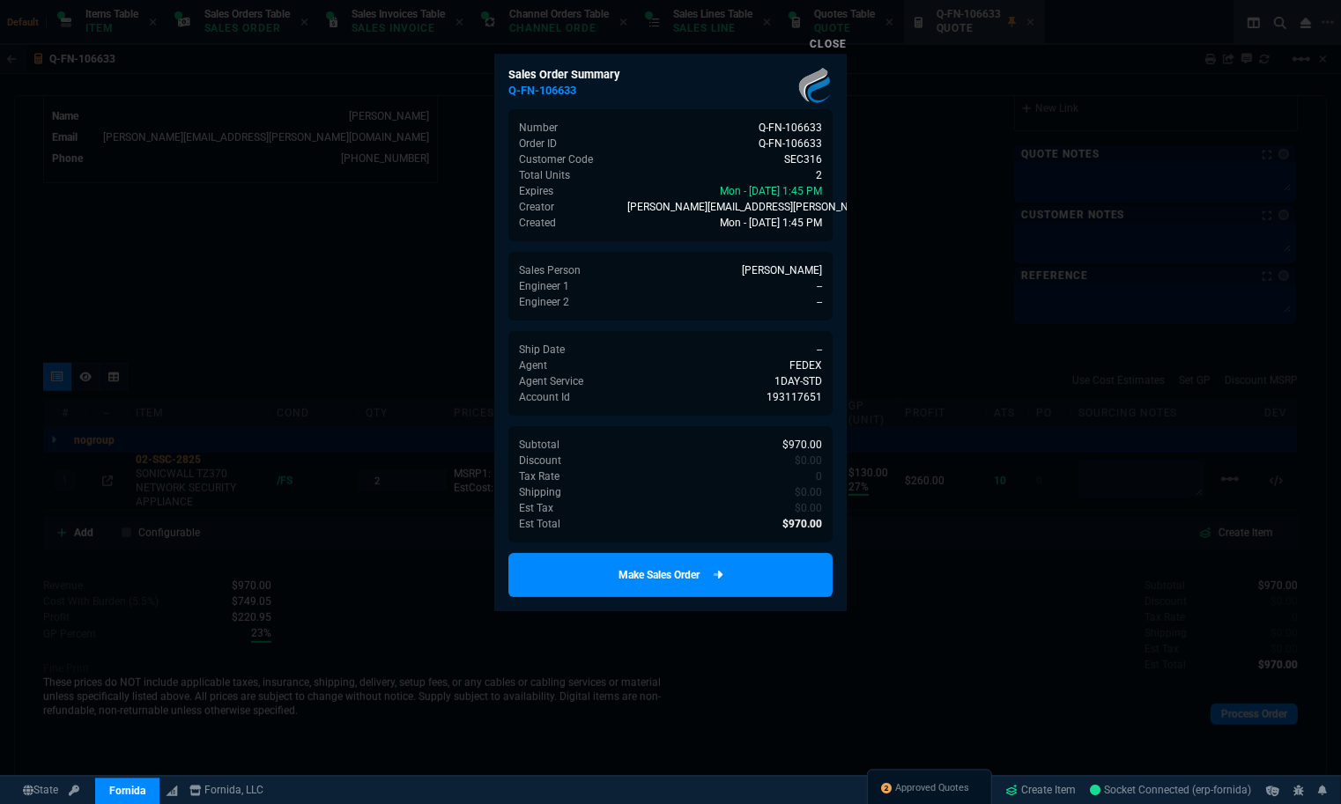
click at [753, 576] on link "Make Sales Order" at bounding box center [670, 575] width 324 height 44
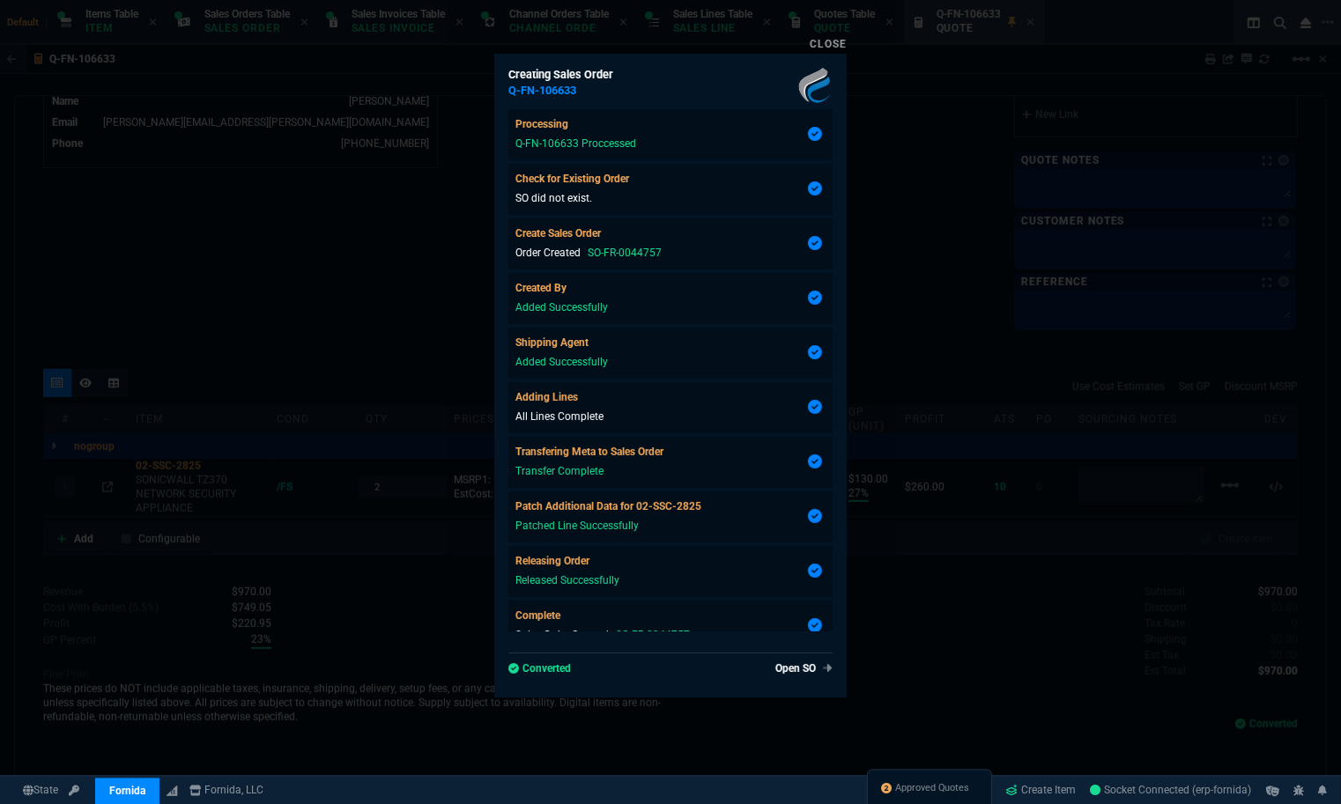
type input "27"
type input "130"
type input "31"
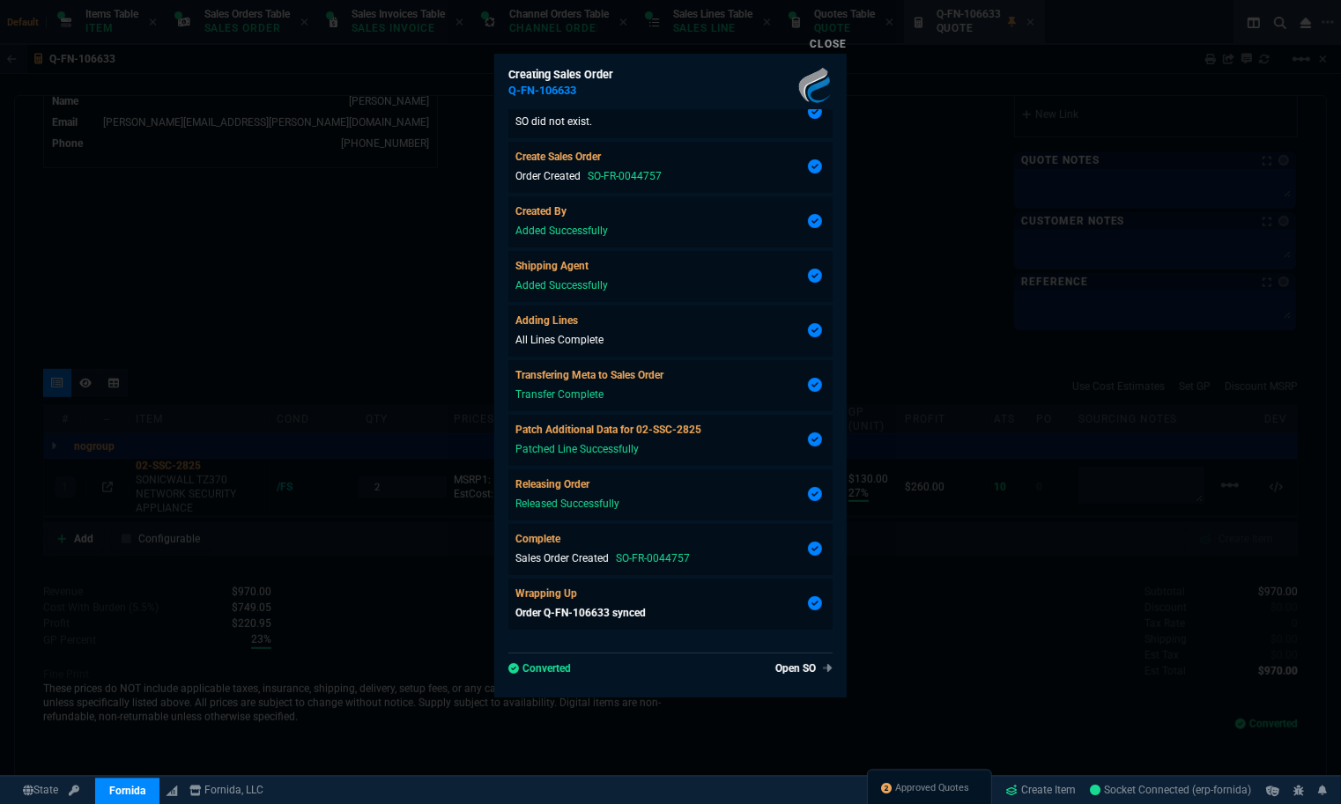
scroll to position [881, 0]
click at [795, 664] on link "Open SO" at bounding box center [800, 669] width 64 height 16
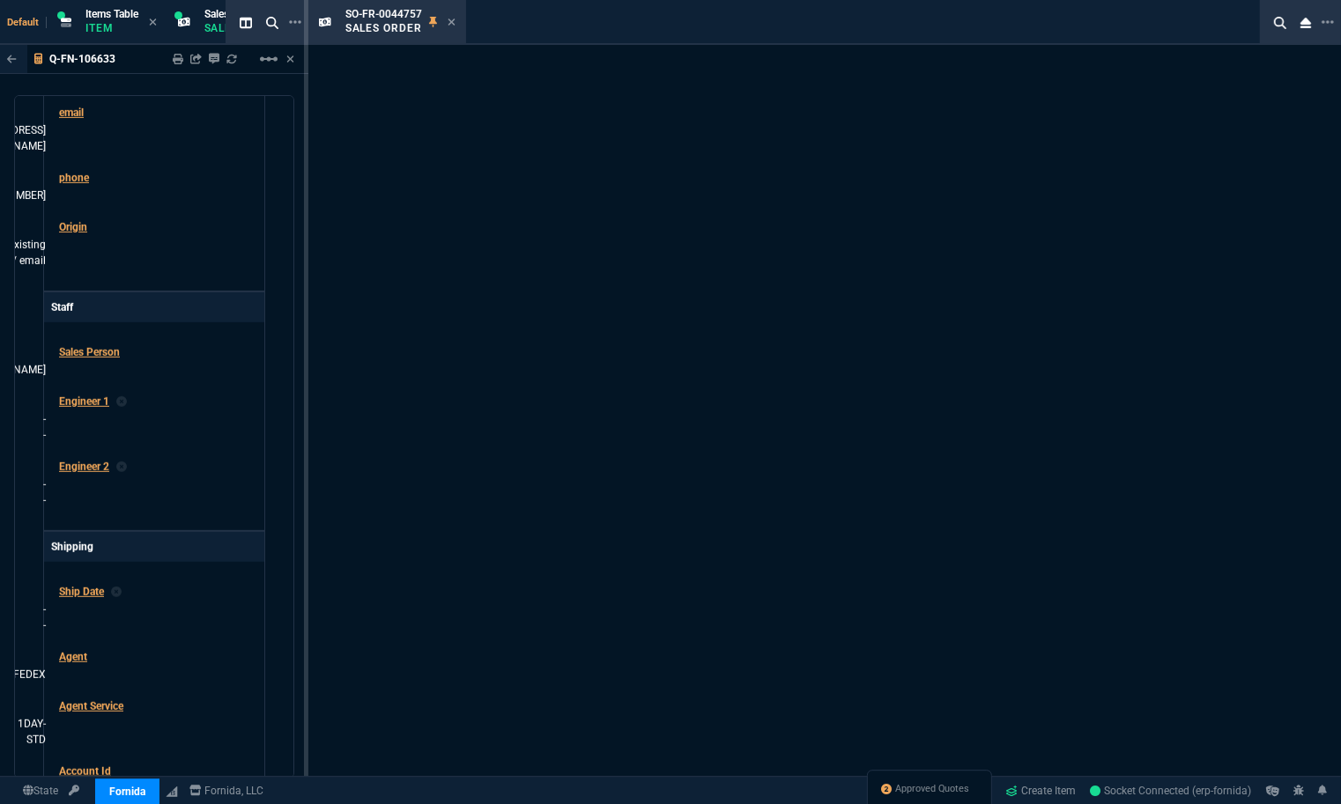
scroll to position [928, 0]
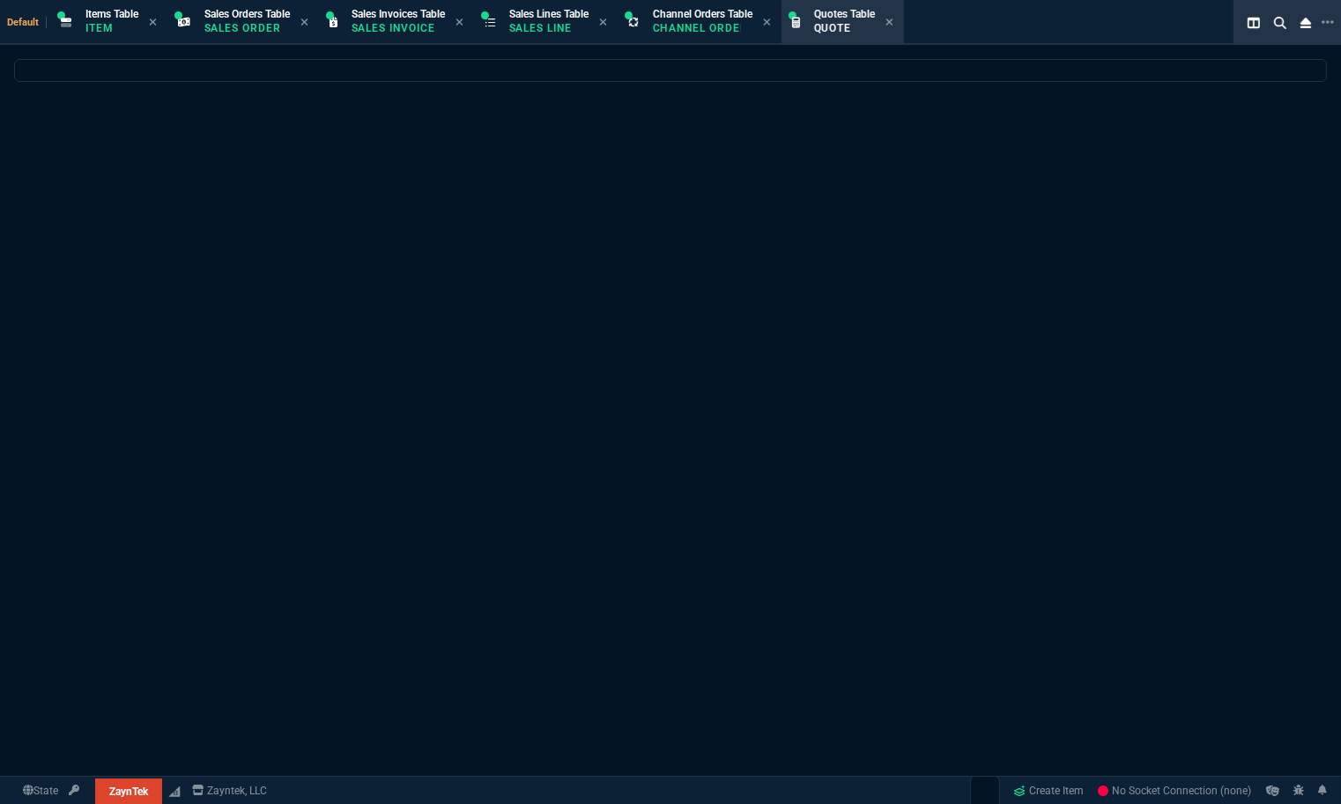
select select
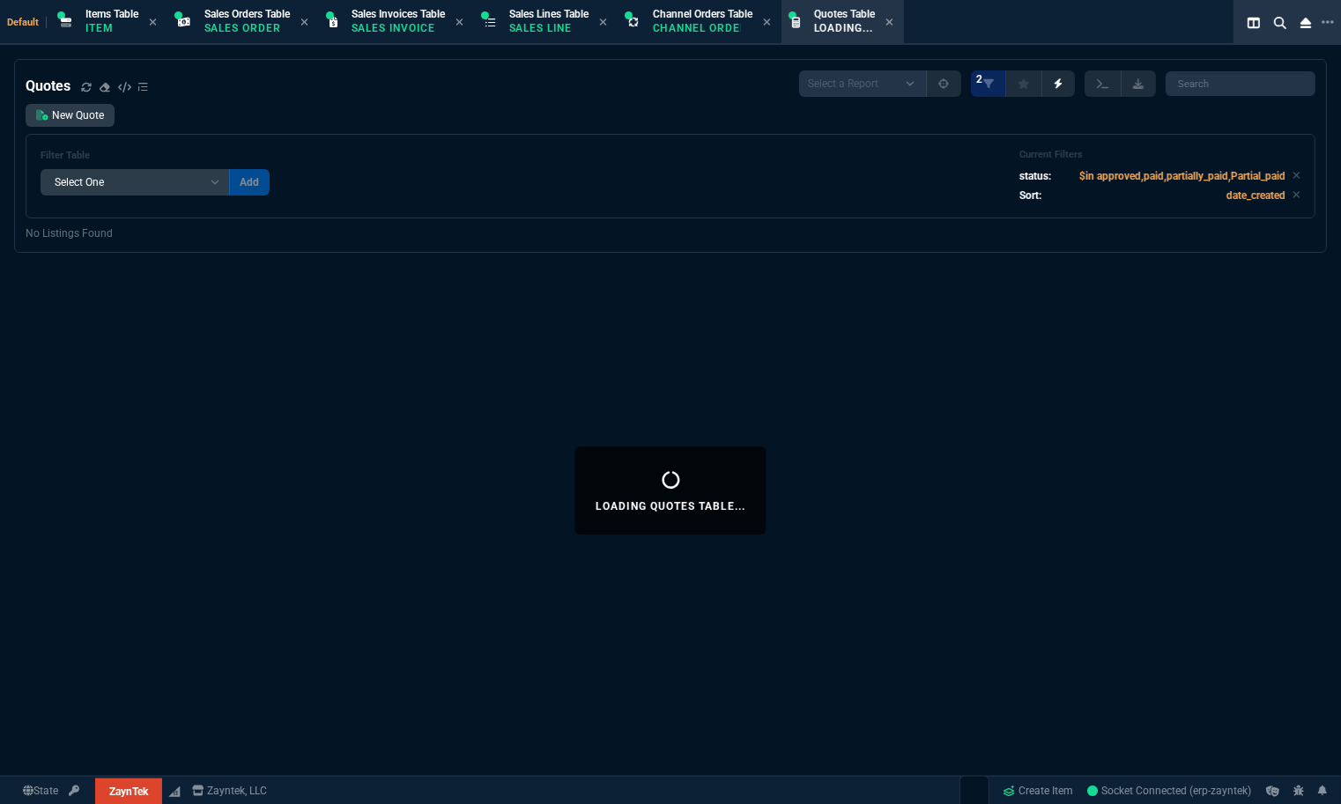
select select "12: [PERSON_NAME]"
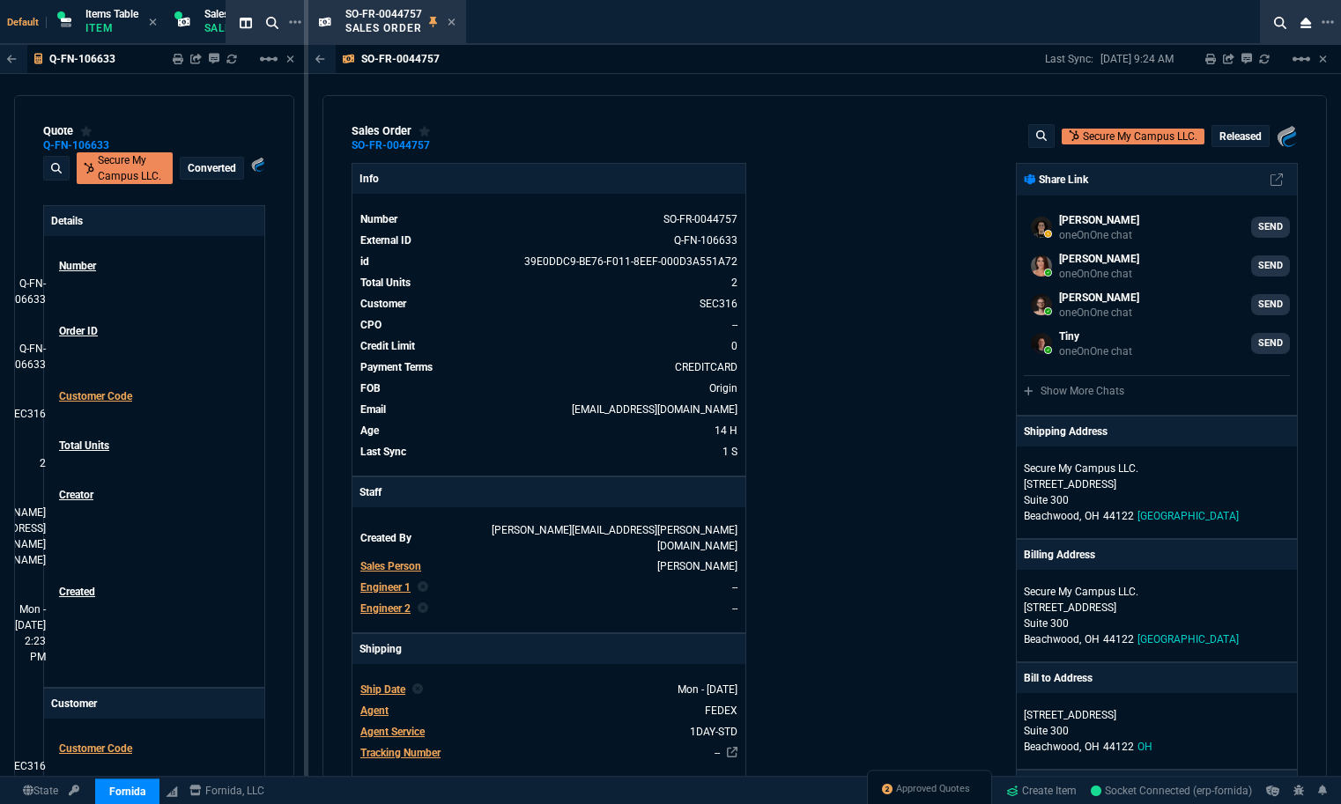
select select "12: [PERSON_NAME]"
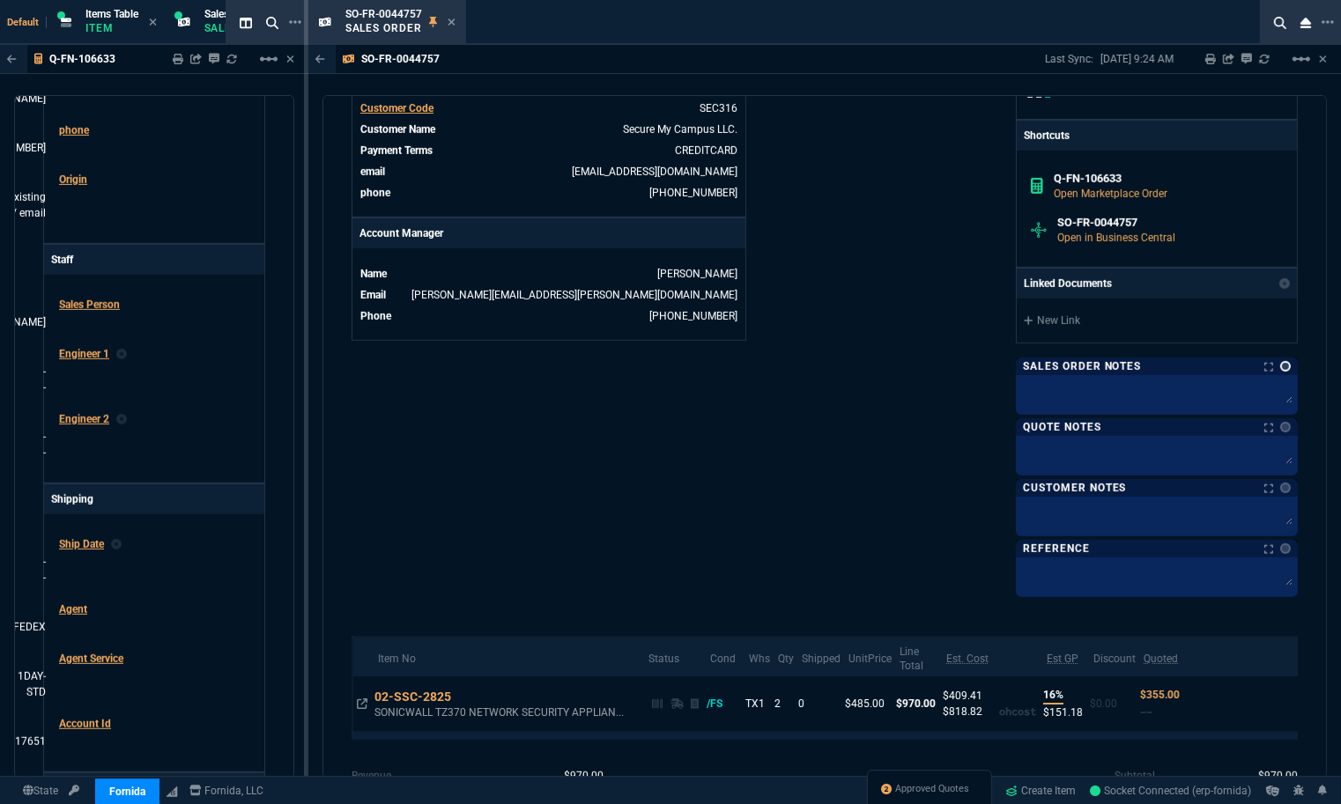
click at [1280, 372] on link at bounding box center [1285, 366] width 11 height 11
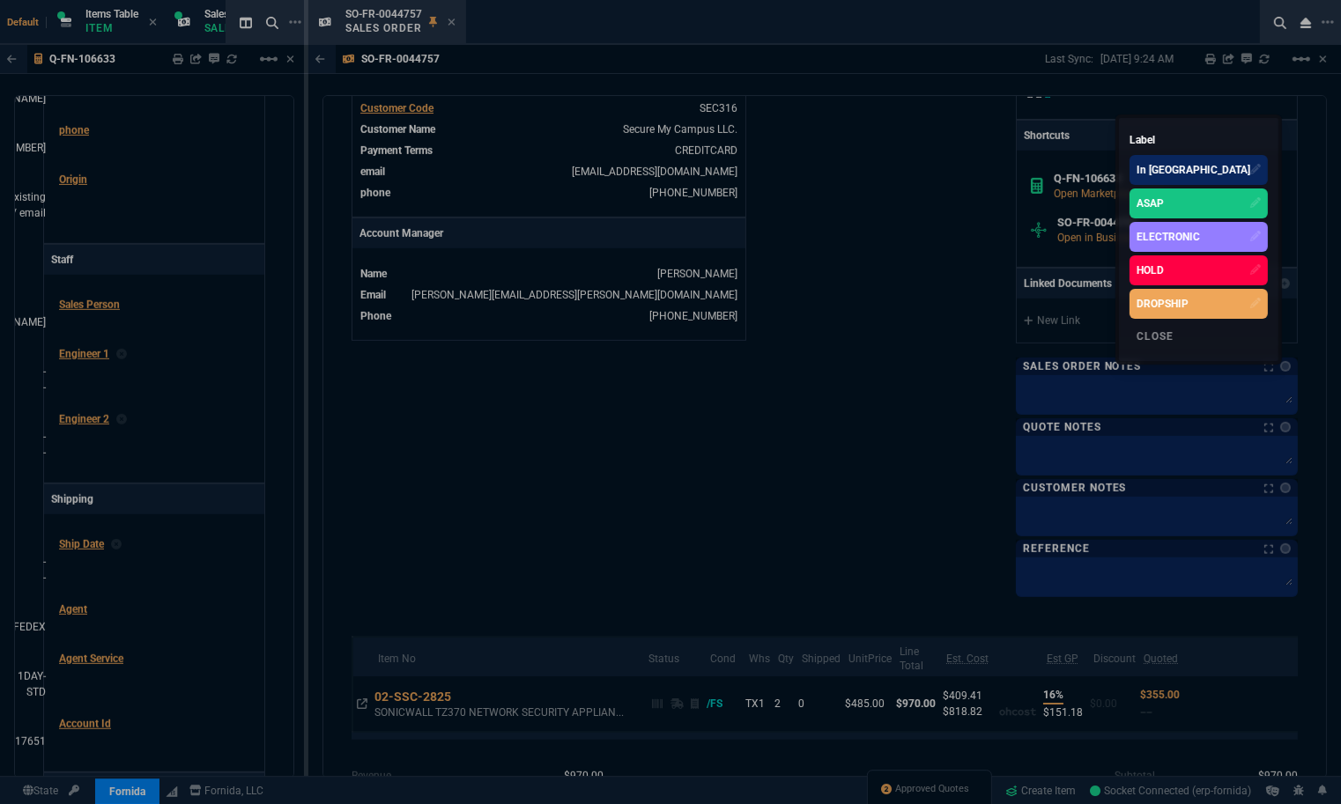
click at [1226, 209] on div "ASAP" at bounding box center [1198, 204] width 138 height 30
click at [918, 786] on div at bounding box center [670, 402] width 1341 height 804
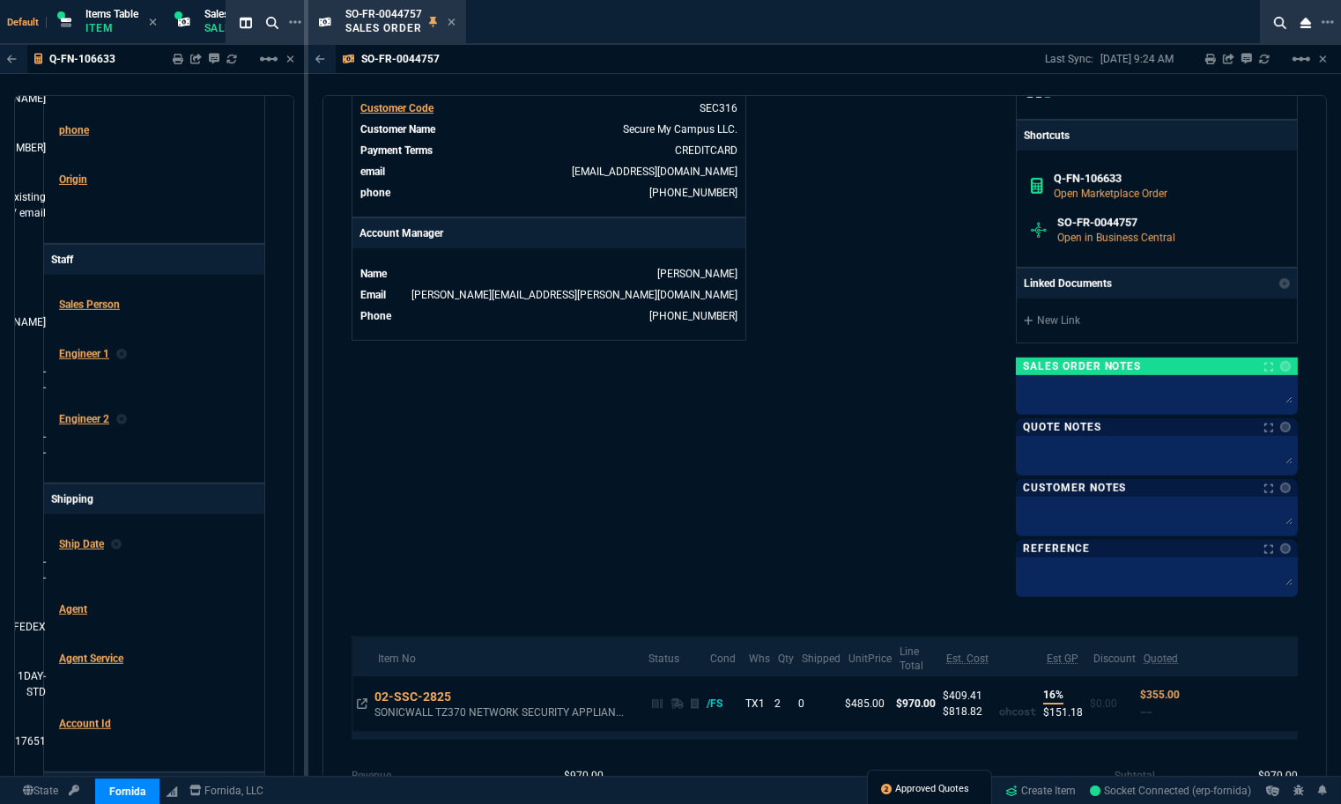
click at [918, 787] on span "Approved Quotes" at bounding box center [933, 789] width 74 height 14
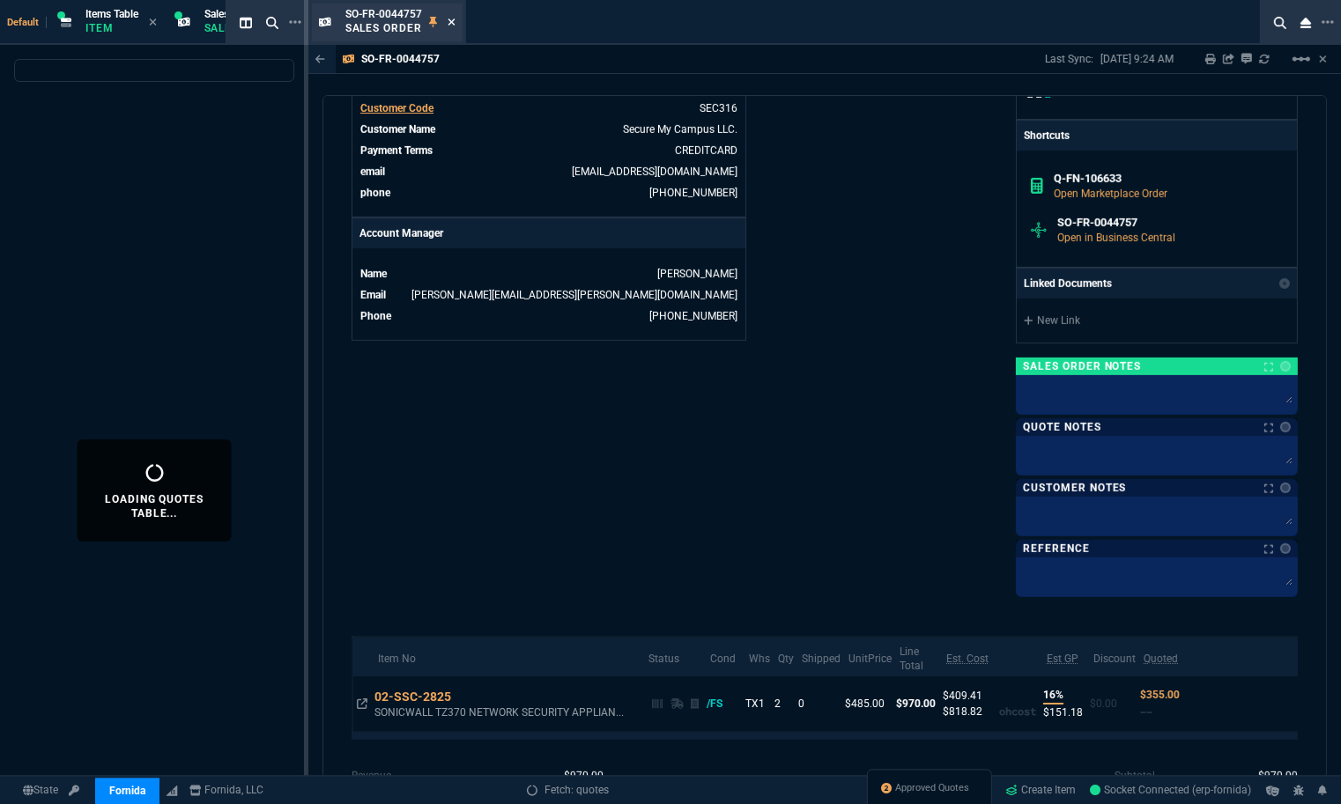
select select
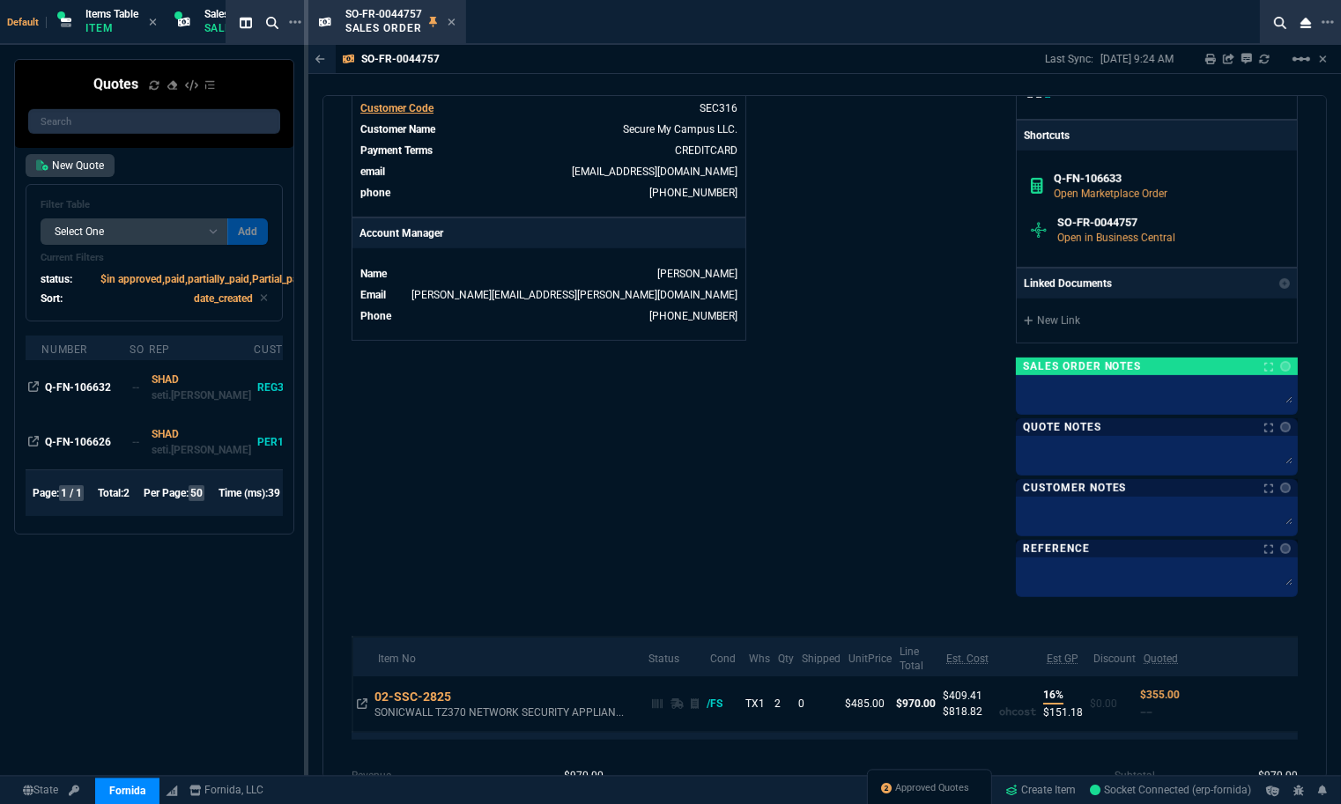
click at [453, 18] on icon at bounding box center [452, 22] width 8 height 11
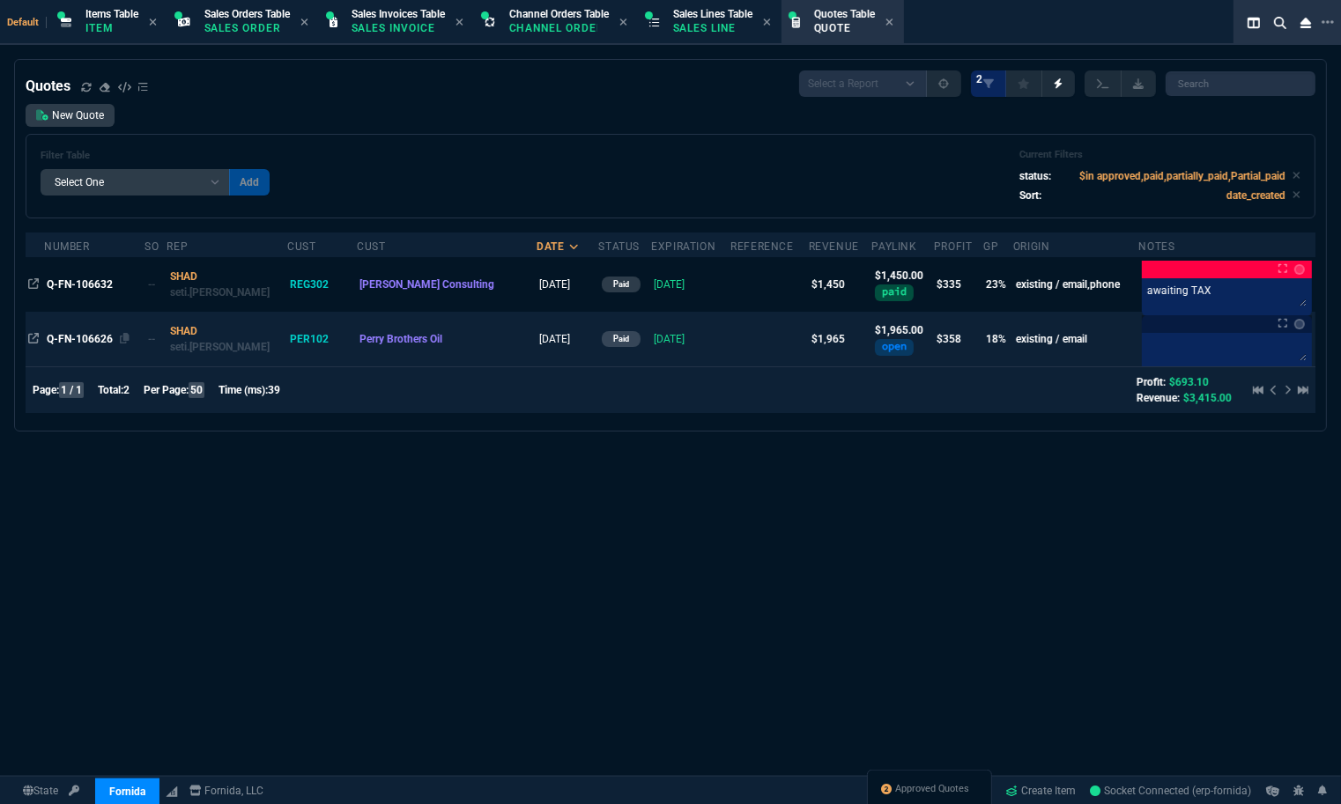
click at [86, 340] on span "Q-FN-106626" at bounding box center [80, 339] width 66 height 12
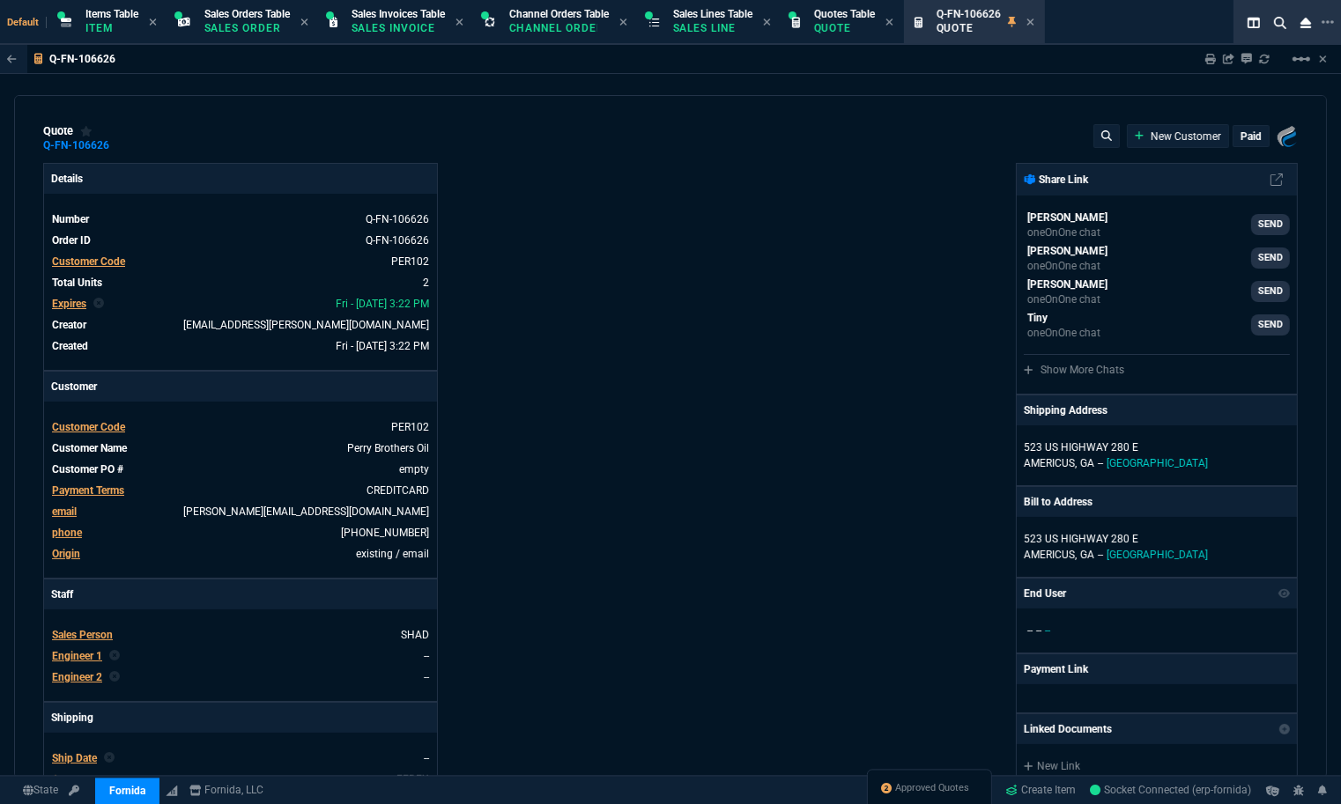
type input "25"
type input "258"
type input "1275.11"
type input "20"
type input "184"
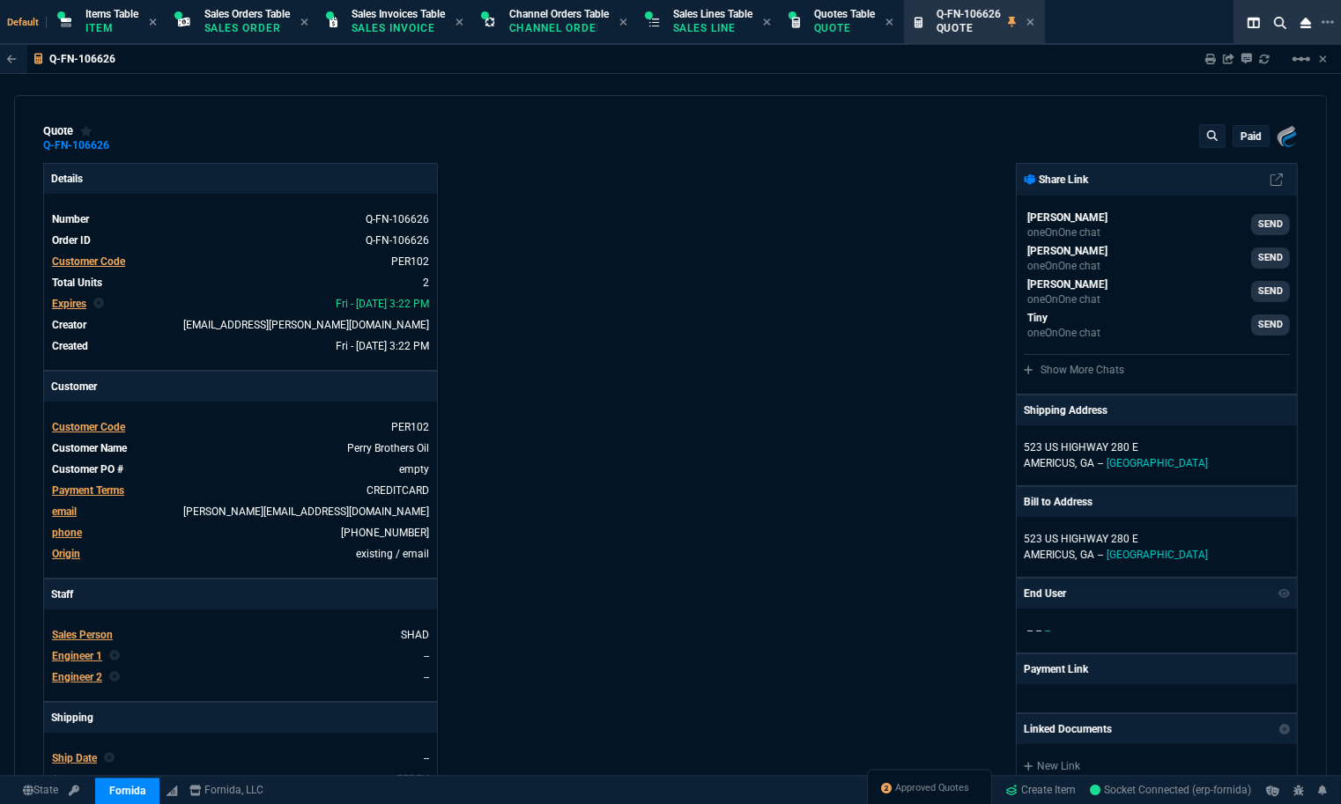
type input "18"
type input "22"
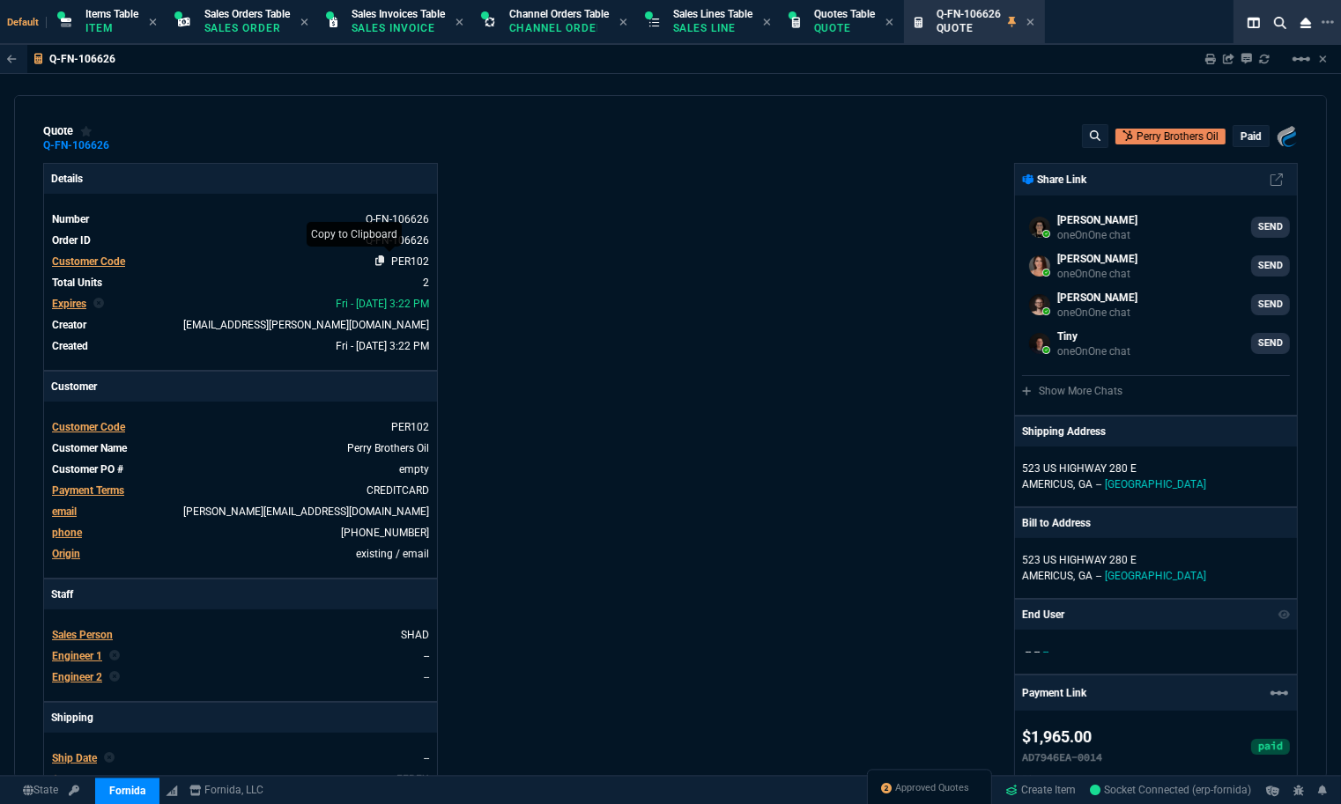
click at [375, 258] on icon at bounding box center [380, 260] width 10 height 11
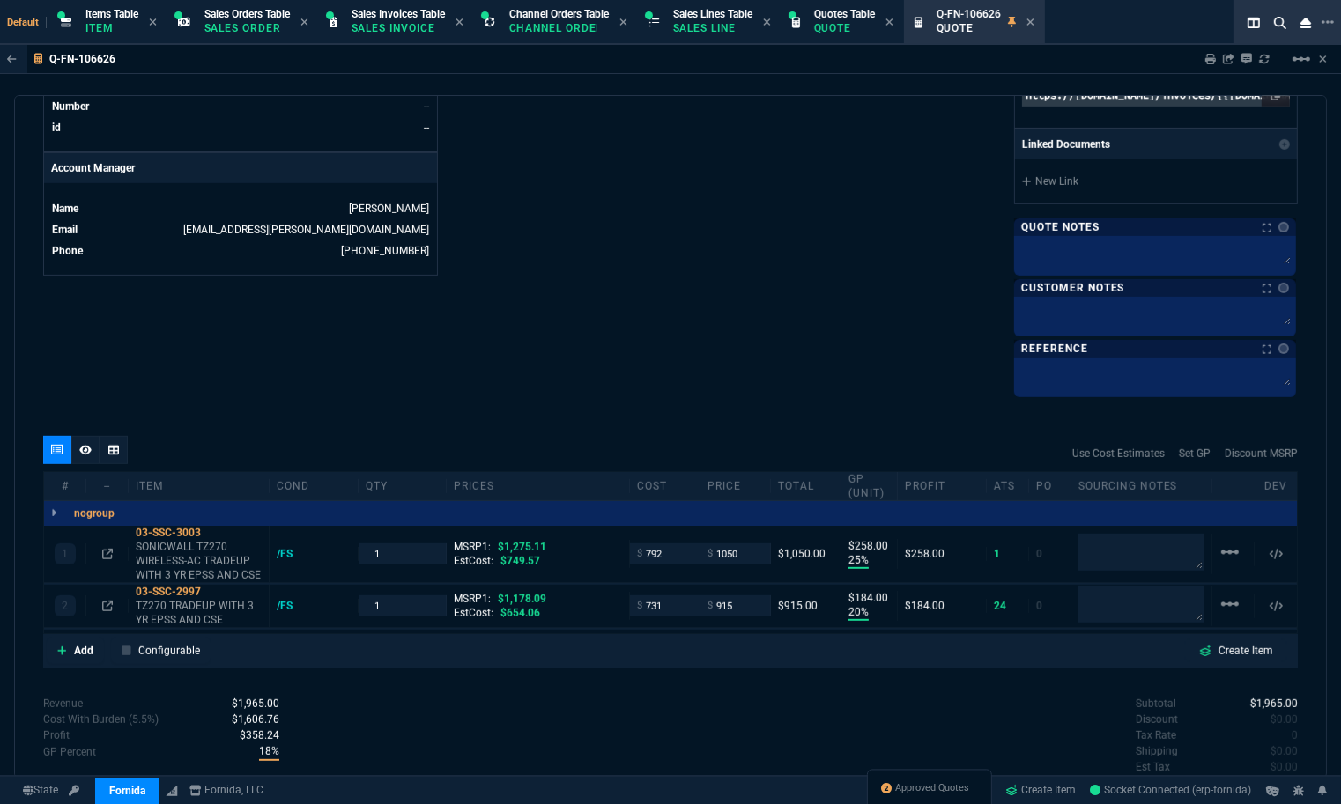
scroll to position [879, 0]
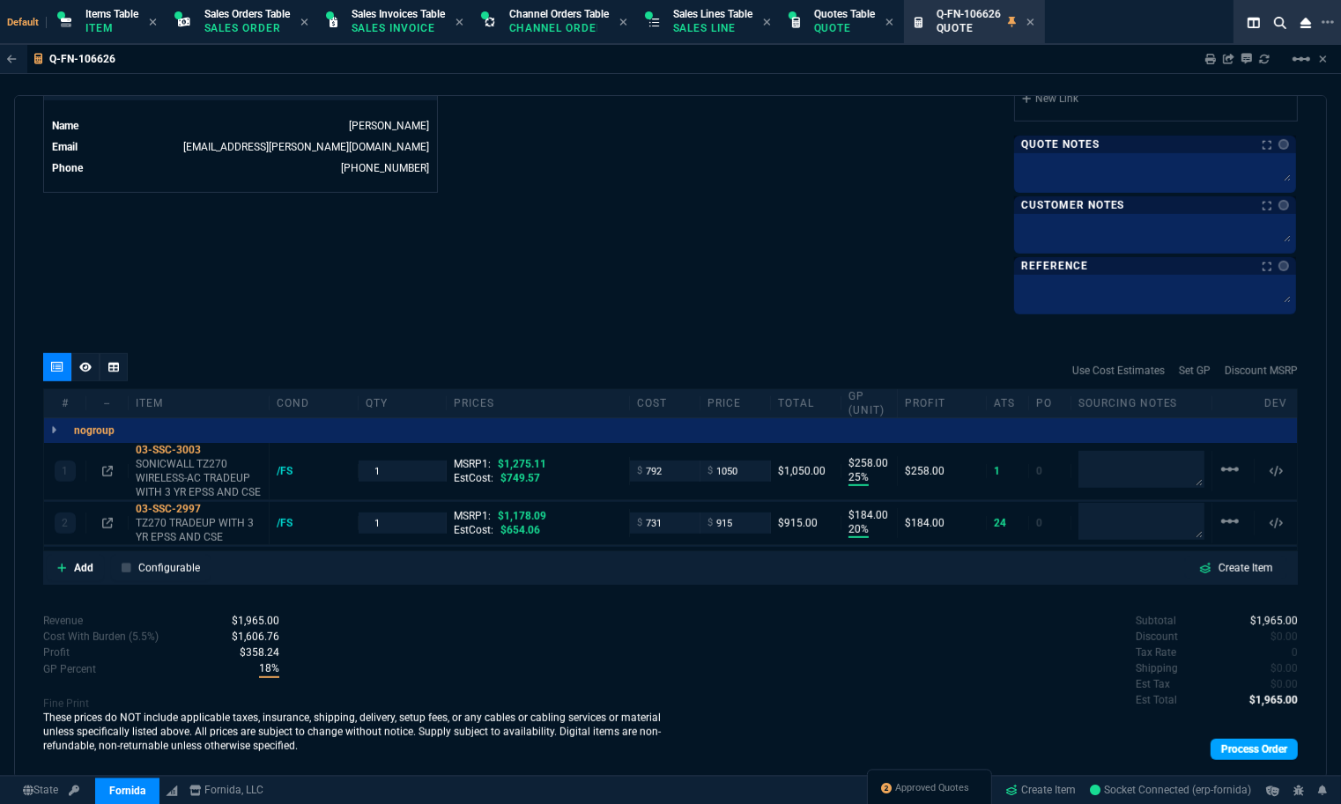
click at [1257, 753] on link "Process Order" at bounding box center [1253, 749] width 87 height 21
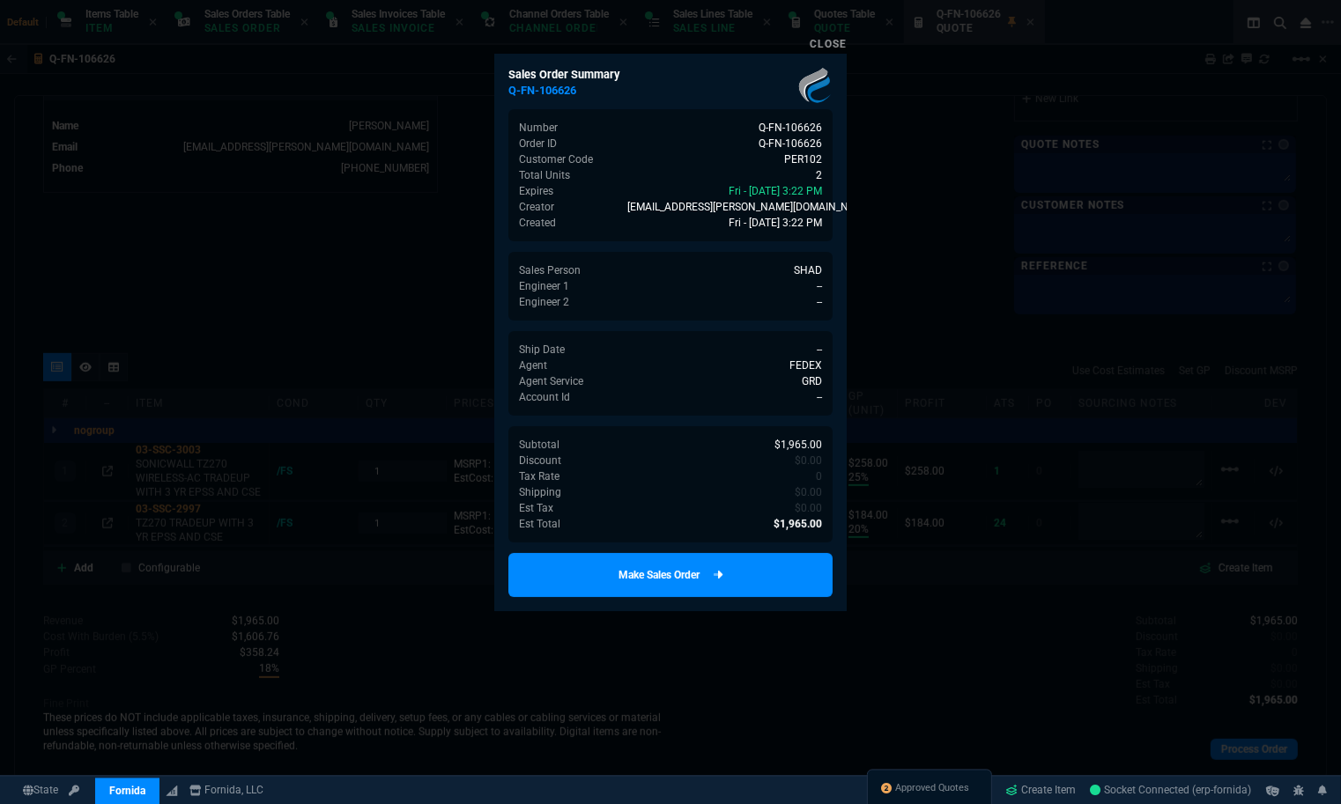
click at [742, 568] on link "Make Sales Order" at bounding box center [670, 575] width 324 height 44
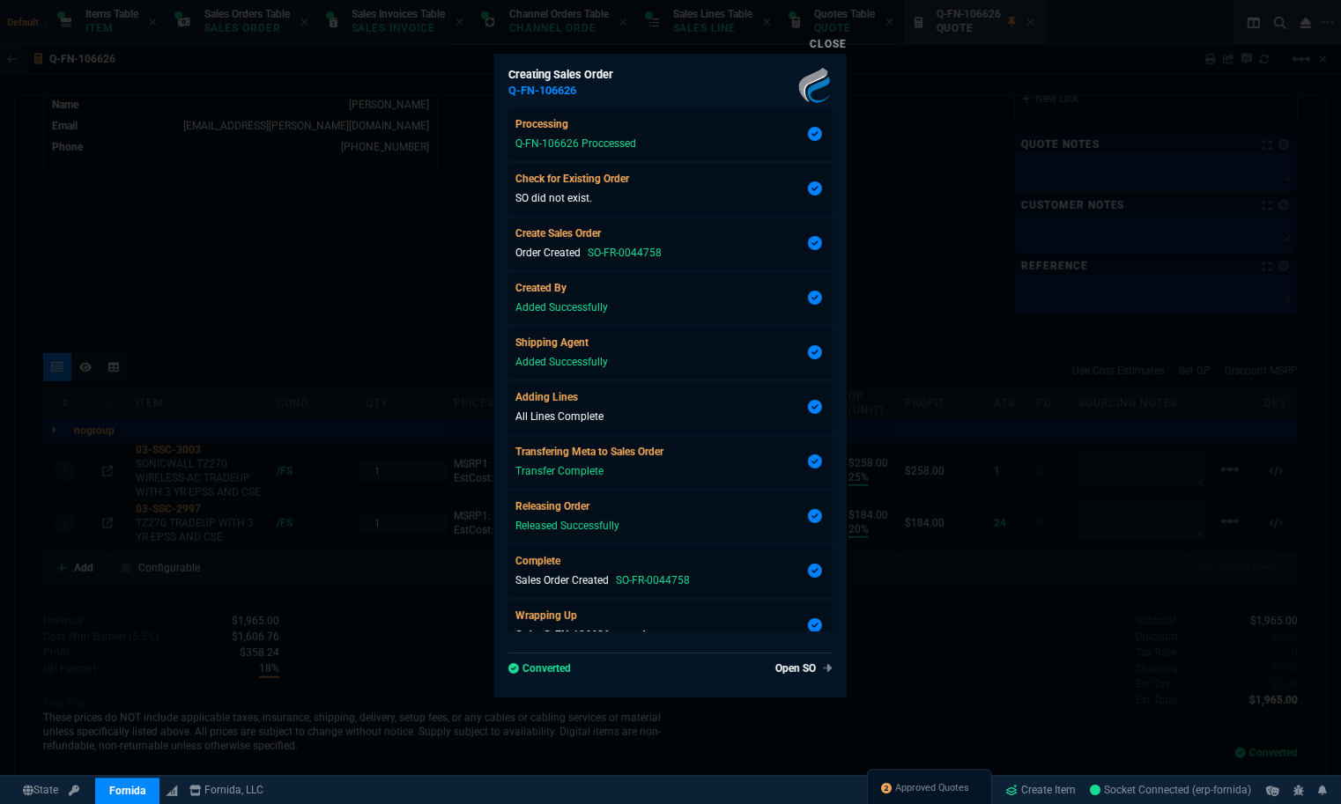
type input "25"
type input "258"
type input "20"
type input "184"
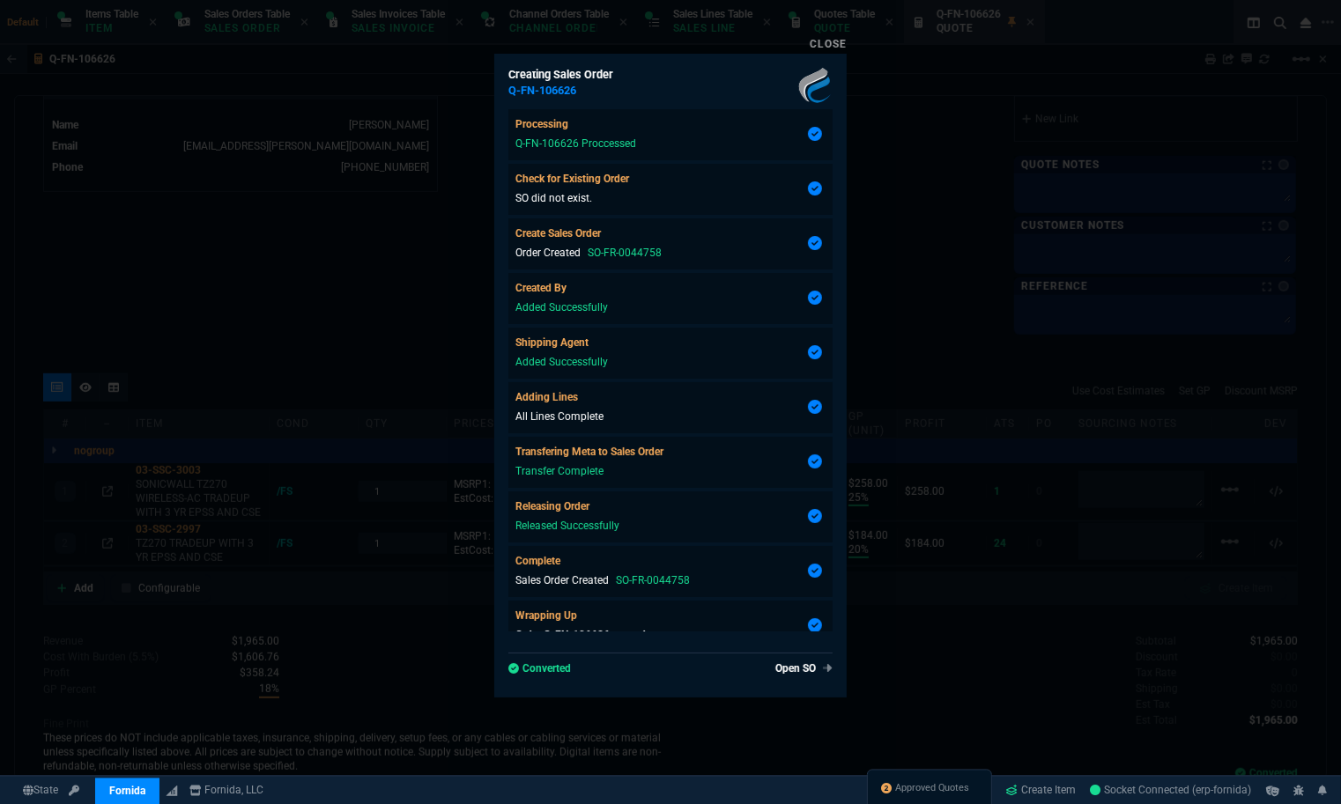
scroll to position [23, 0]
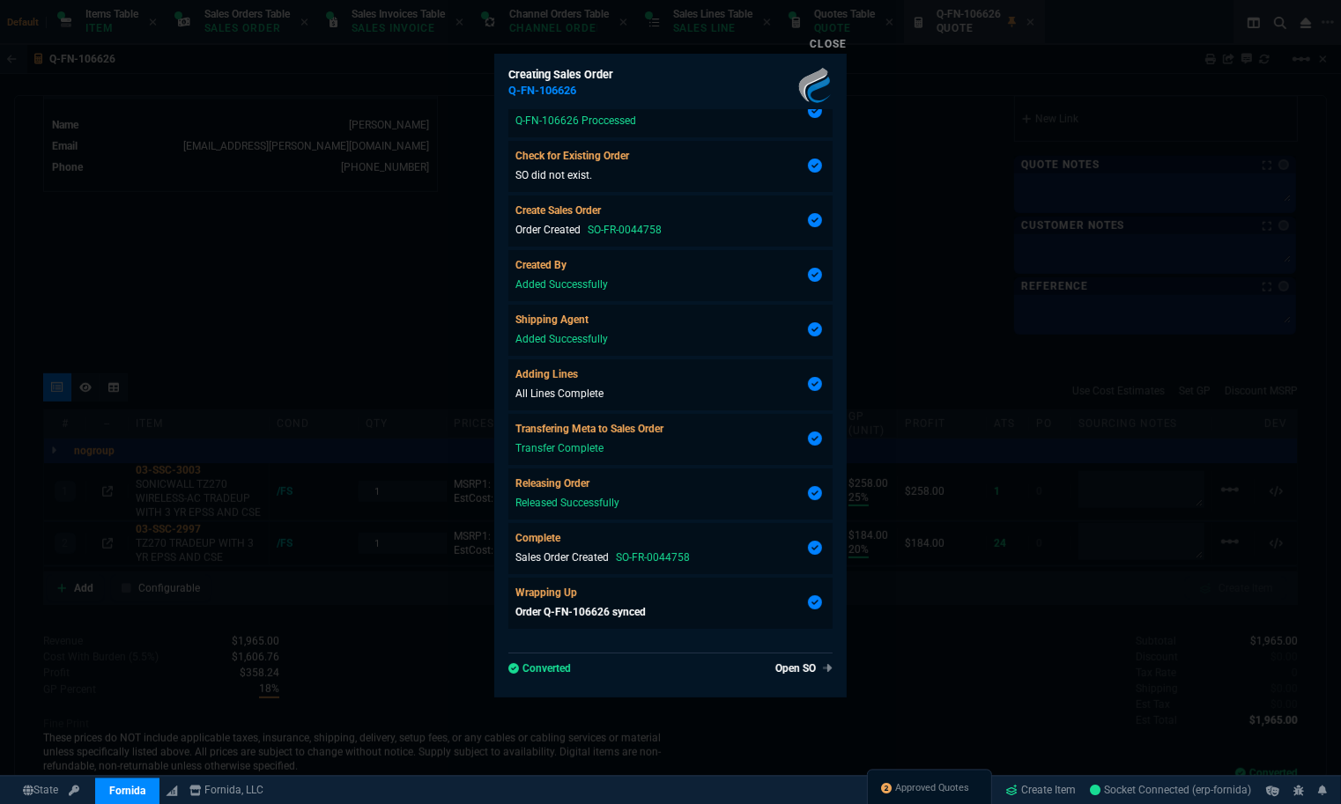
type input "18"
type input "22"
click at [784, 639] on div "Open SO Converted" at bounding box center [670, 658] width 324 height 38
click at [784, 665] on link "Open SO" at bounding box center [800, 669] width 64 height 16
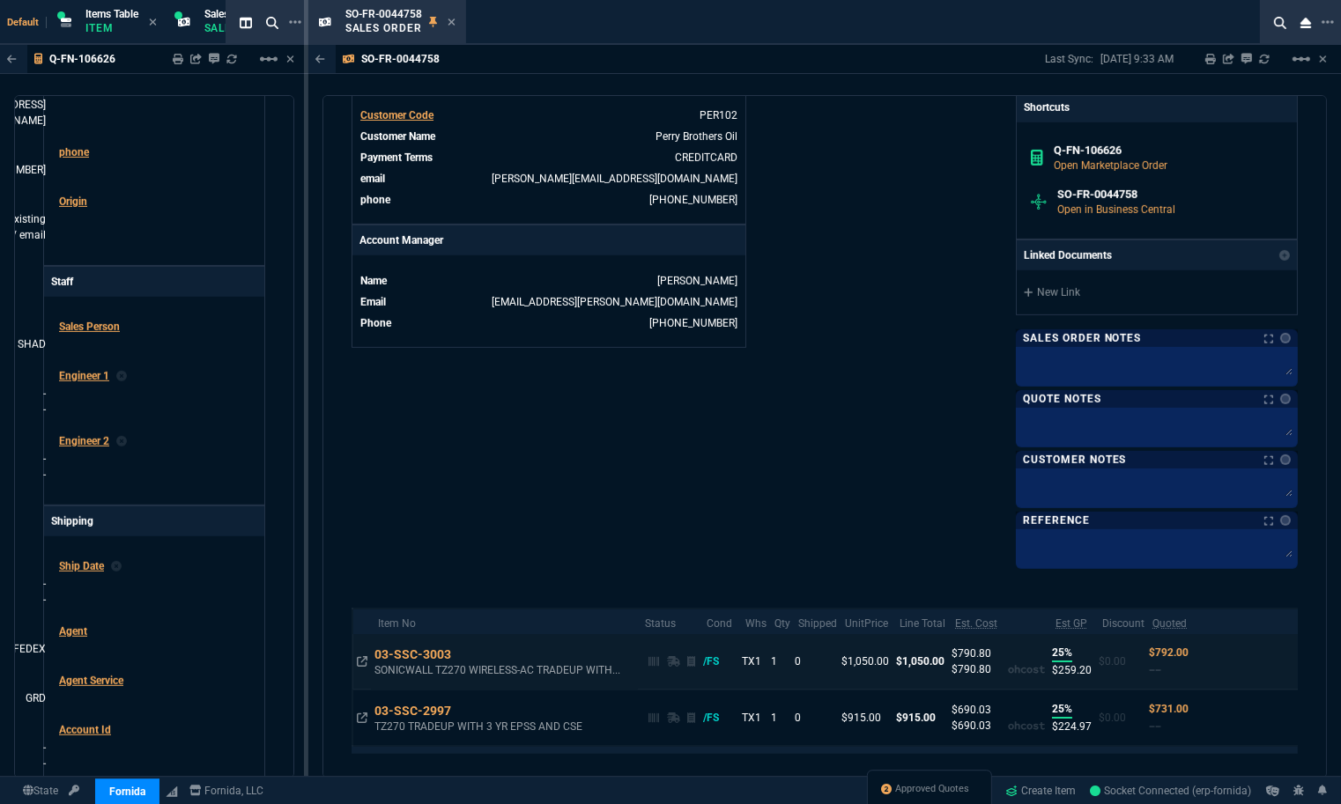
scroll to position [752, 0]
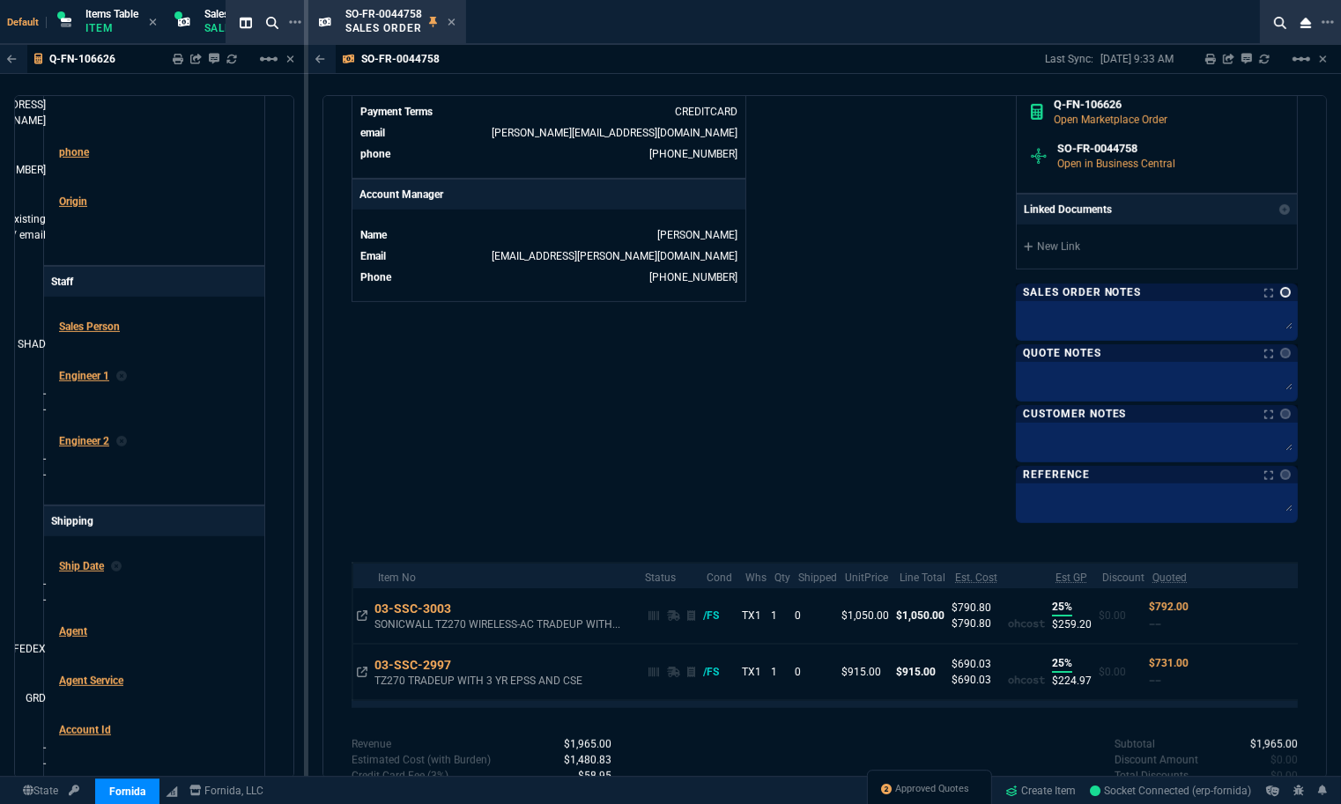
click at [1280, 298] on link at bounding box center [1285, 292] width 11 height 11
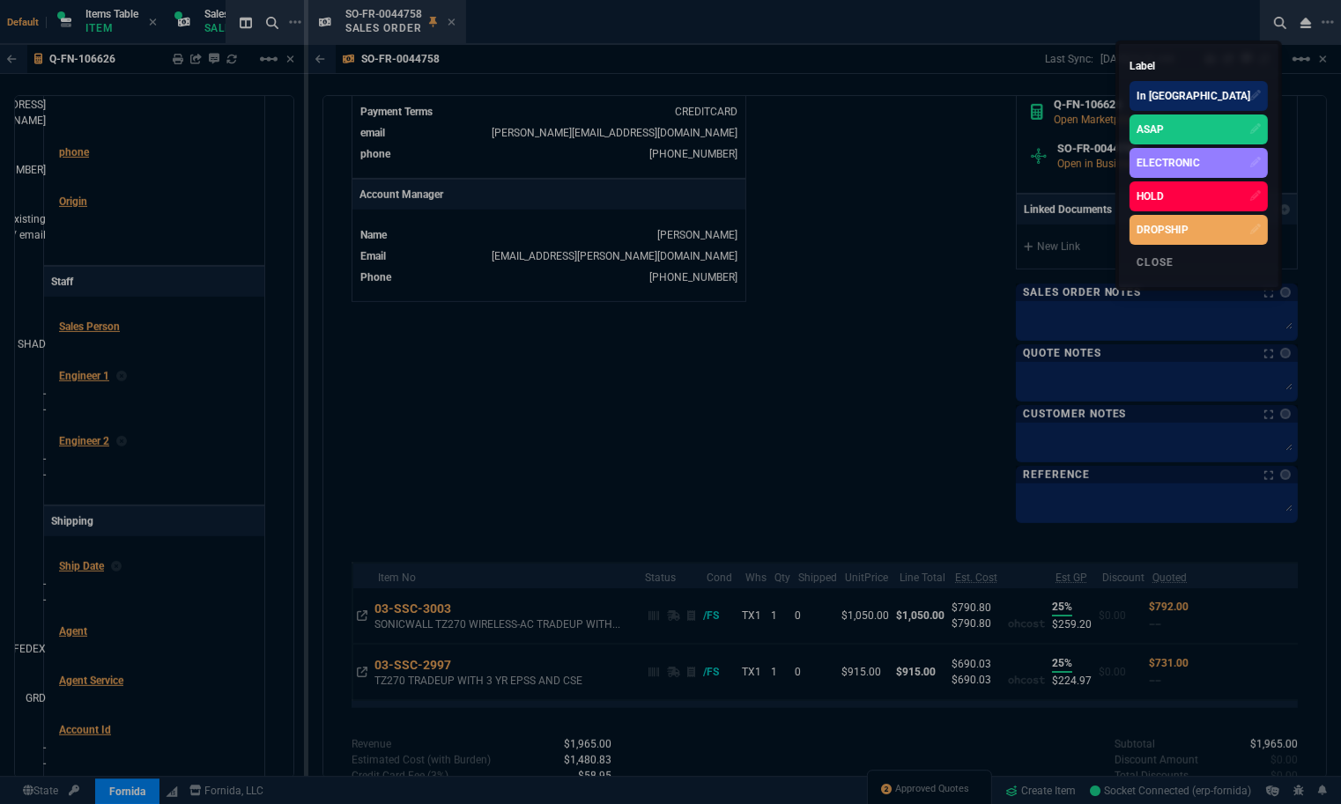
click at [1164, 125] on div "ASAP" at bounding box center [1149, 130] width 27 height 16
click at [472, 38] on div at bounding box center [670, 402] width 1341 height 804
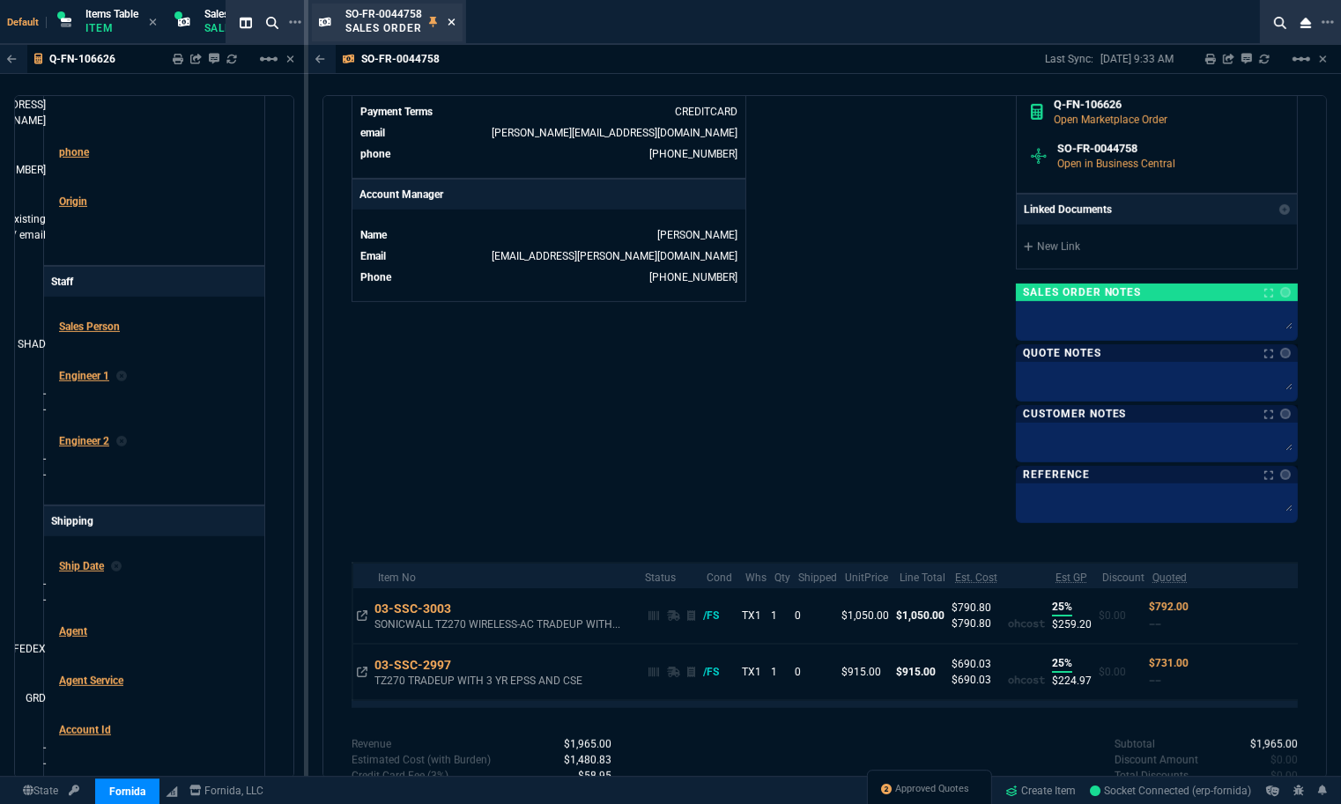
click at [450, 19] on icon at bounding box center [451, 21] width 7 height 7
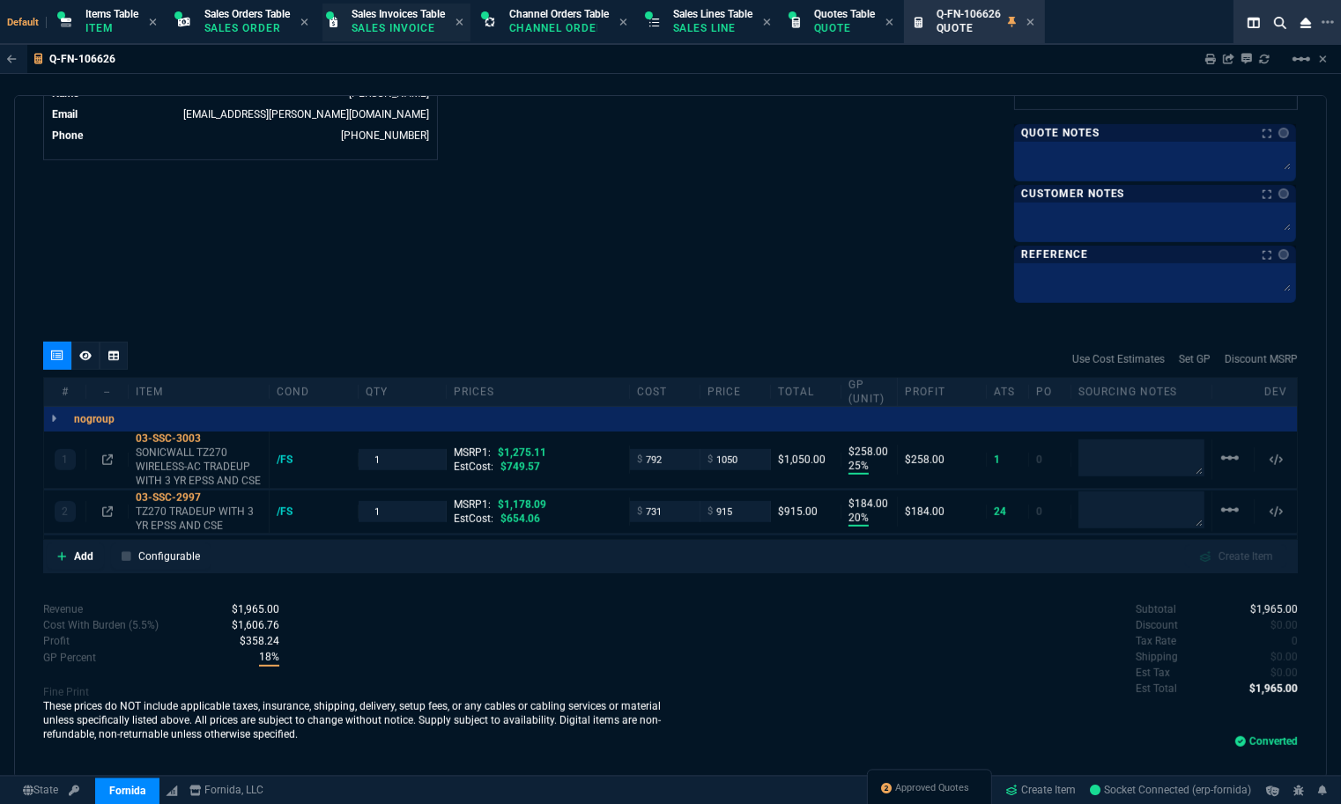
scroll to position [866, 0]
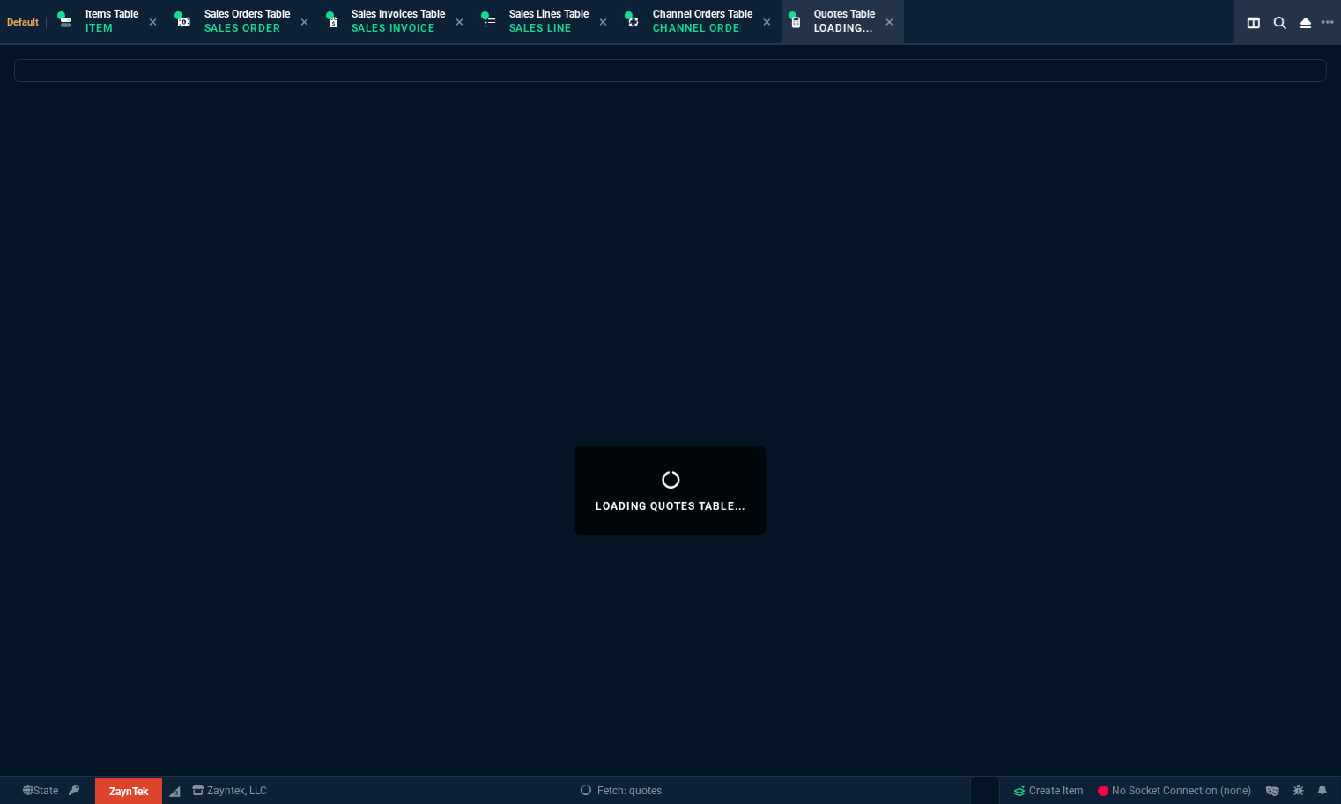
select select
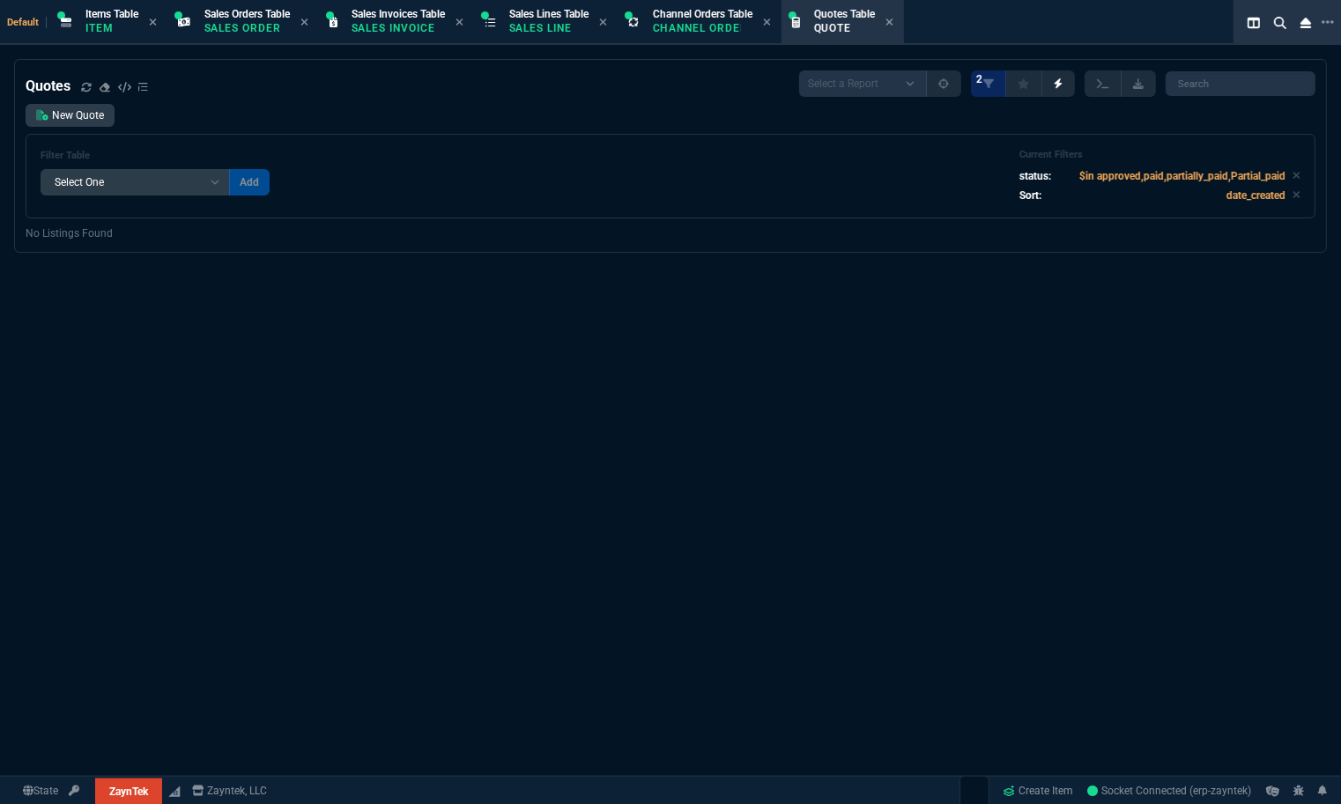
select select "12: [PERSON_NAME]"
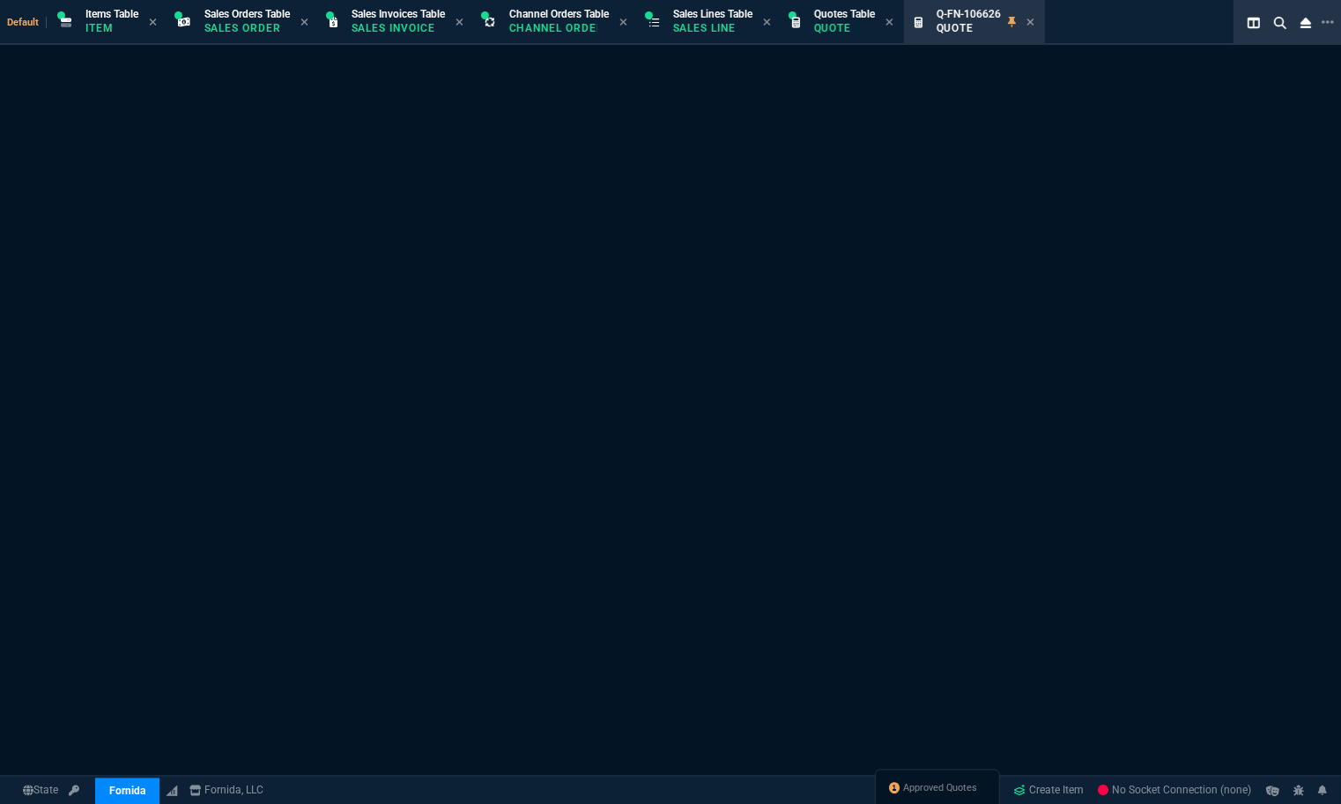
select select "12: [PERSON_NAME]"
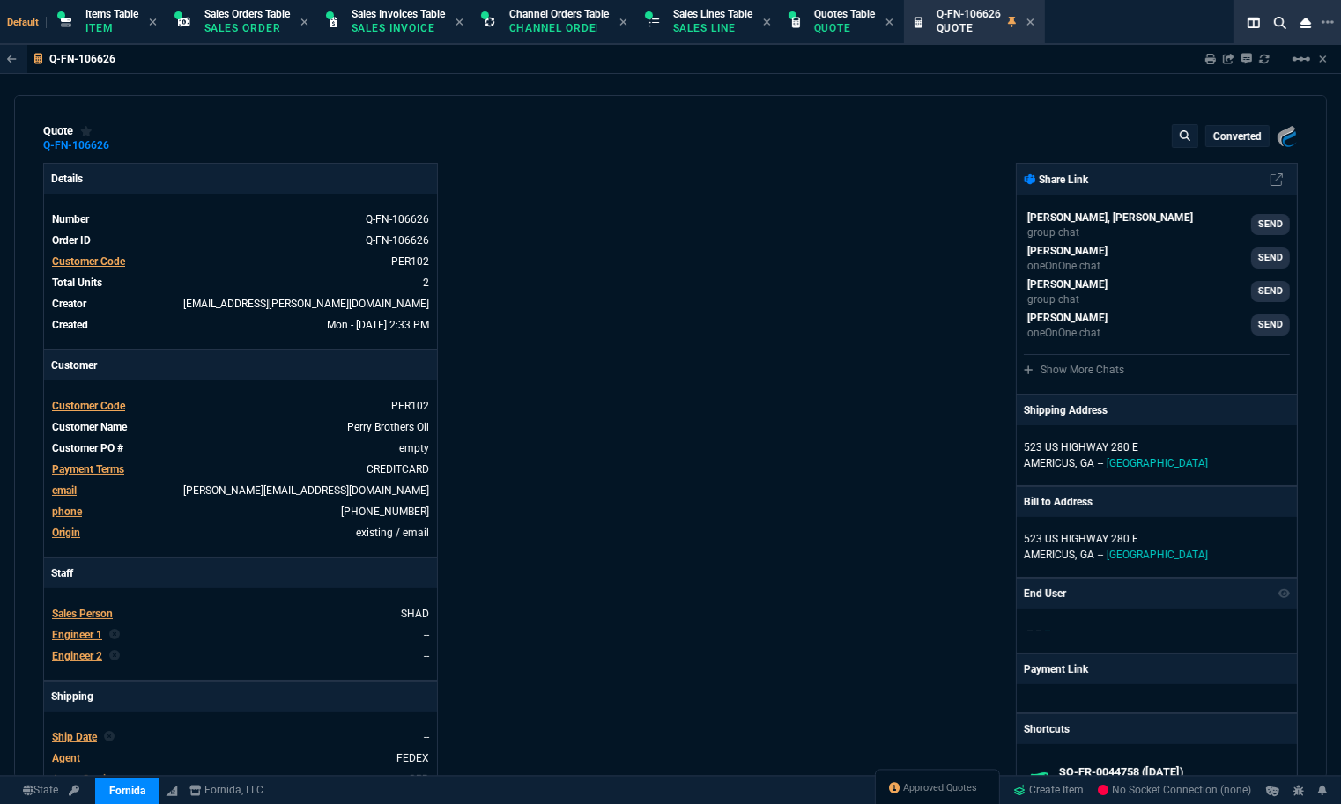
type input "25"
type input "258"
type input "1275.11"
type input "20"
type input "184"
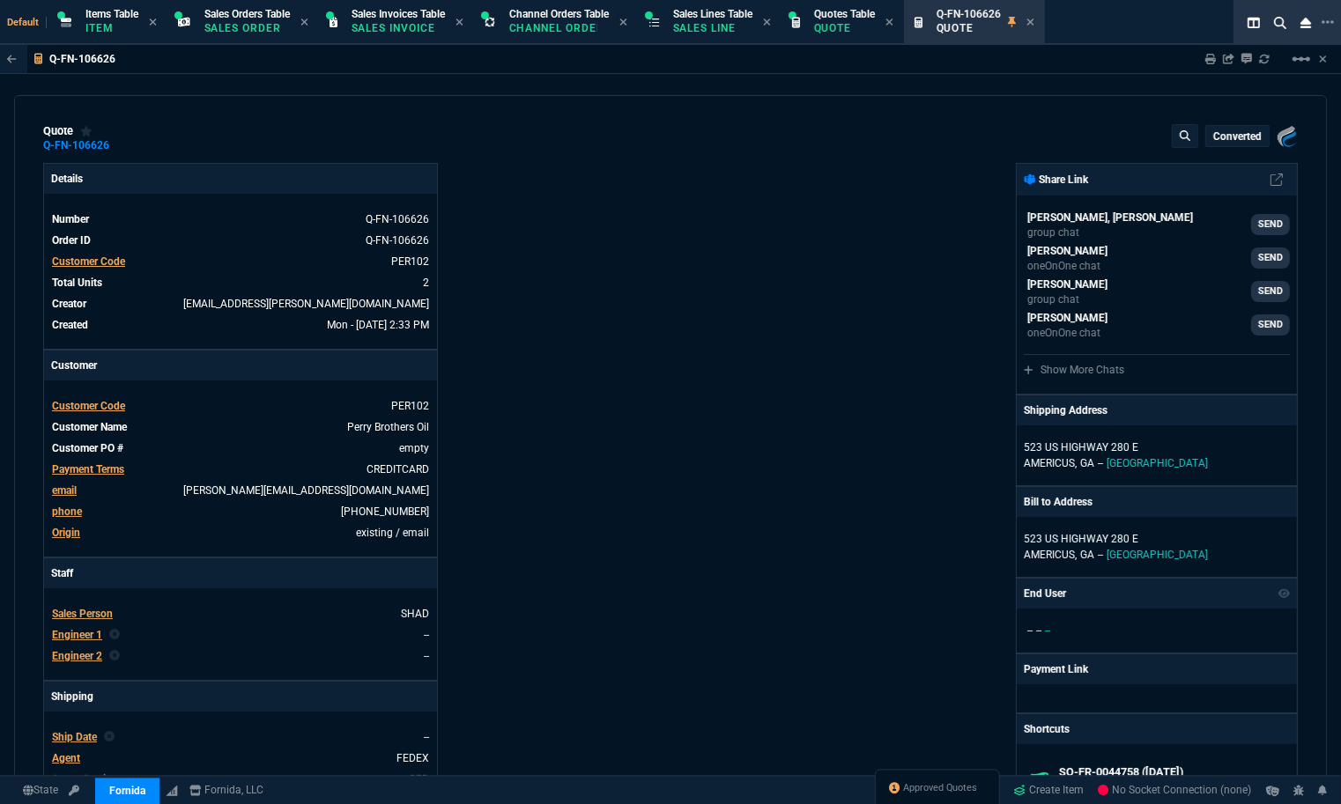
type input "18"
type input "22"
